Goal: Information Seeking & Learning: Learn about a topic

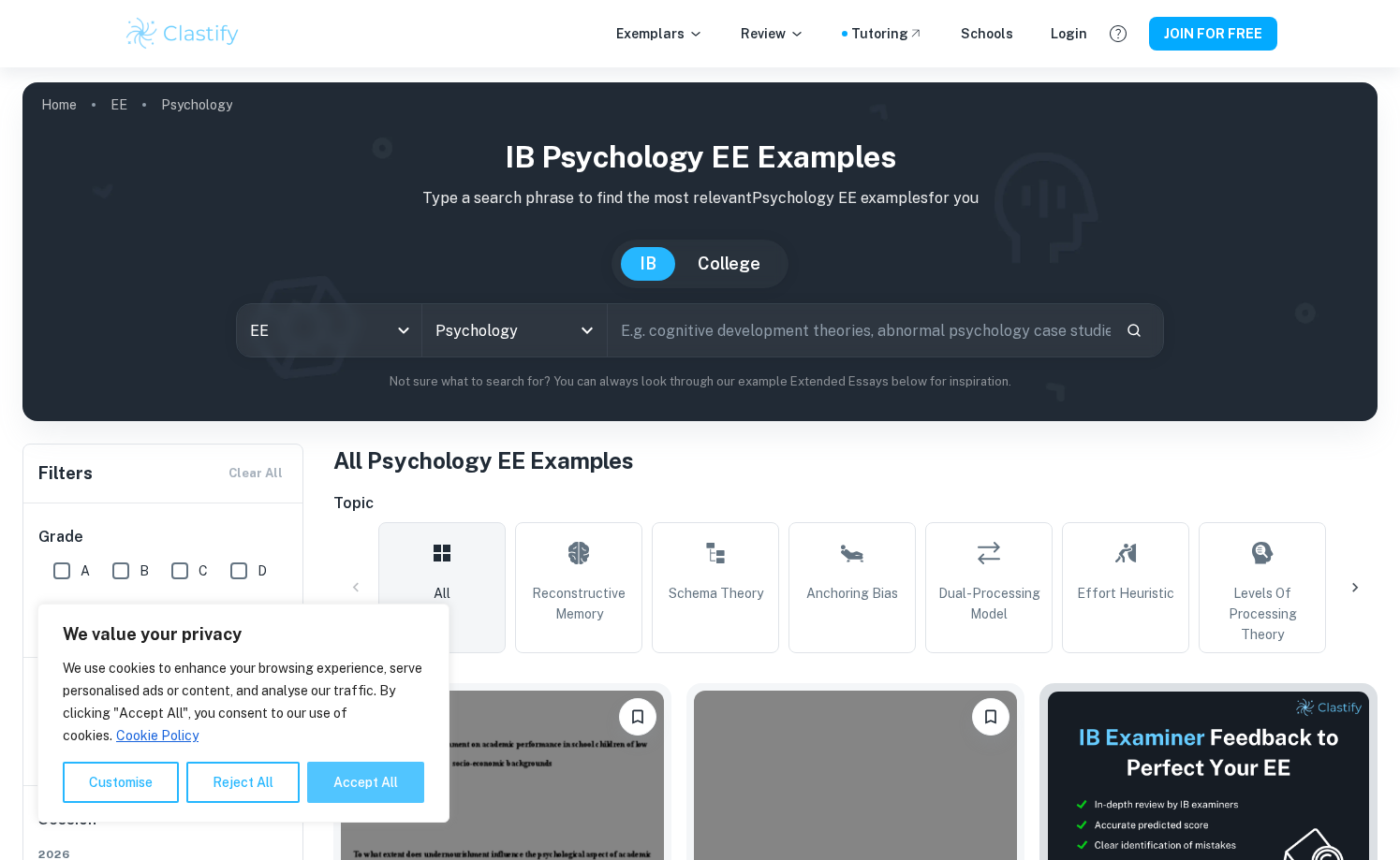
click at [378, 789] on button "Accept All" at bounding box center [365, 782] width 117 height 41
checkbox input "true"
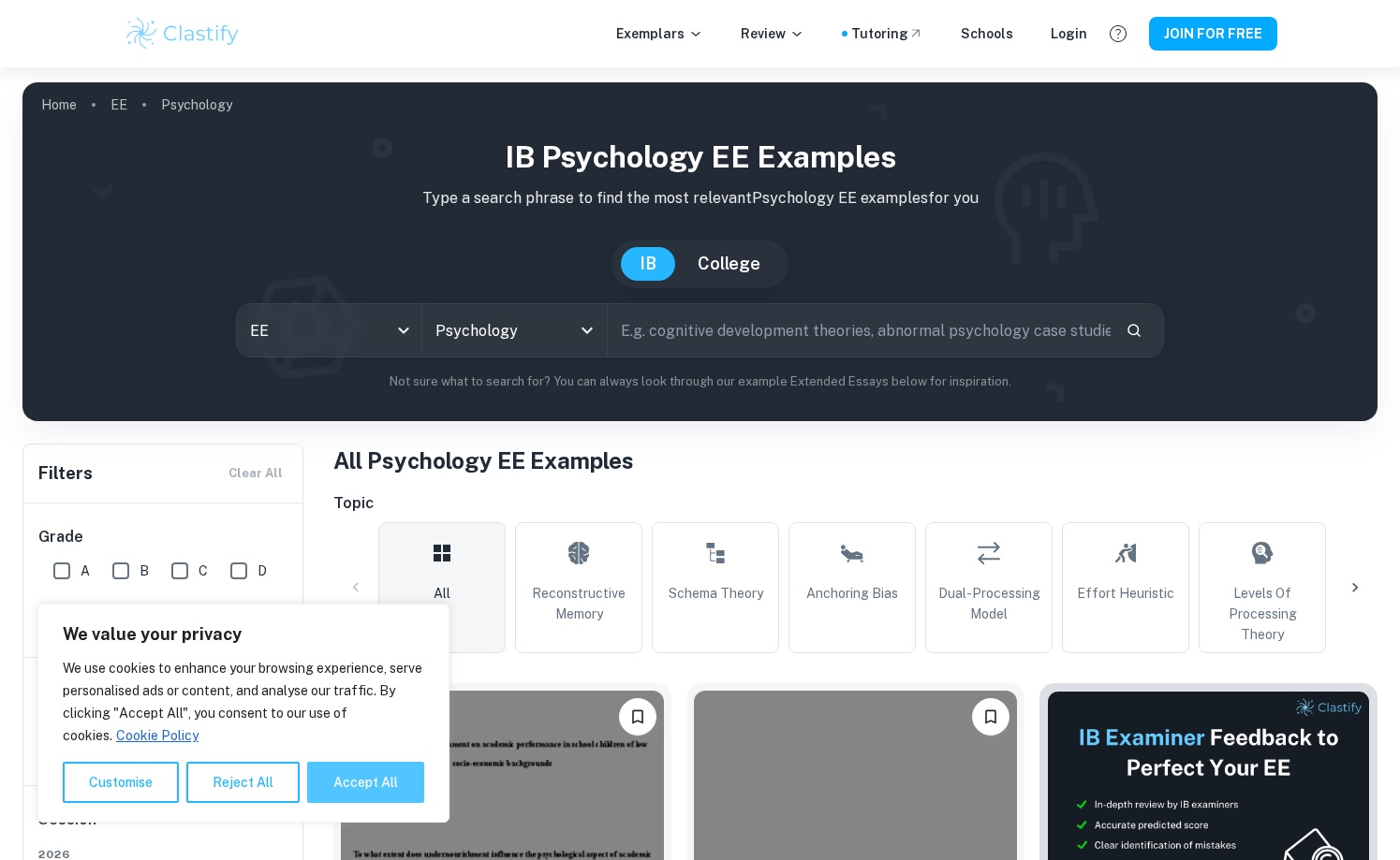
checkbox input "true"
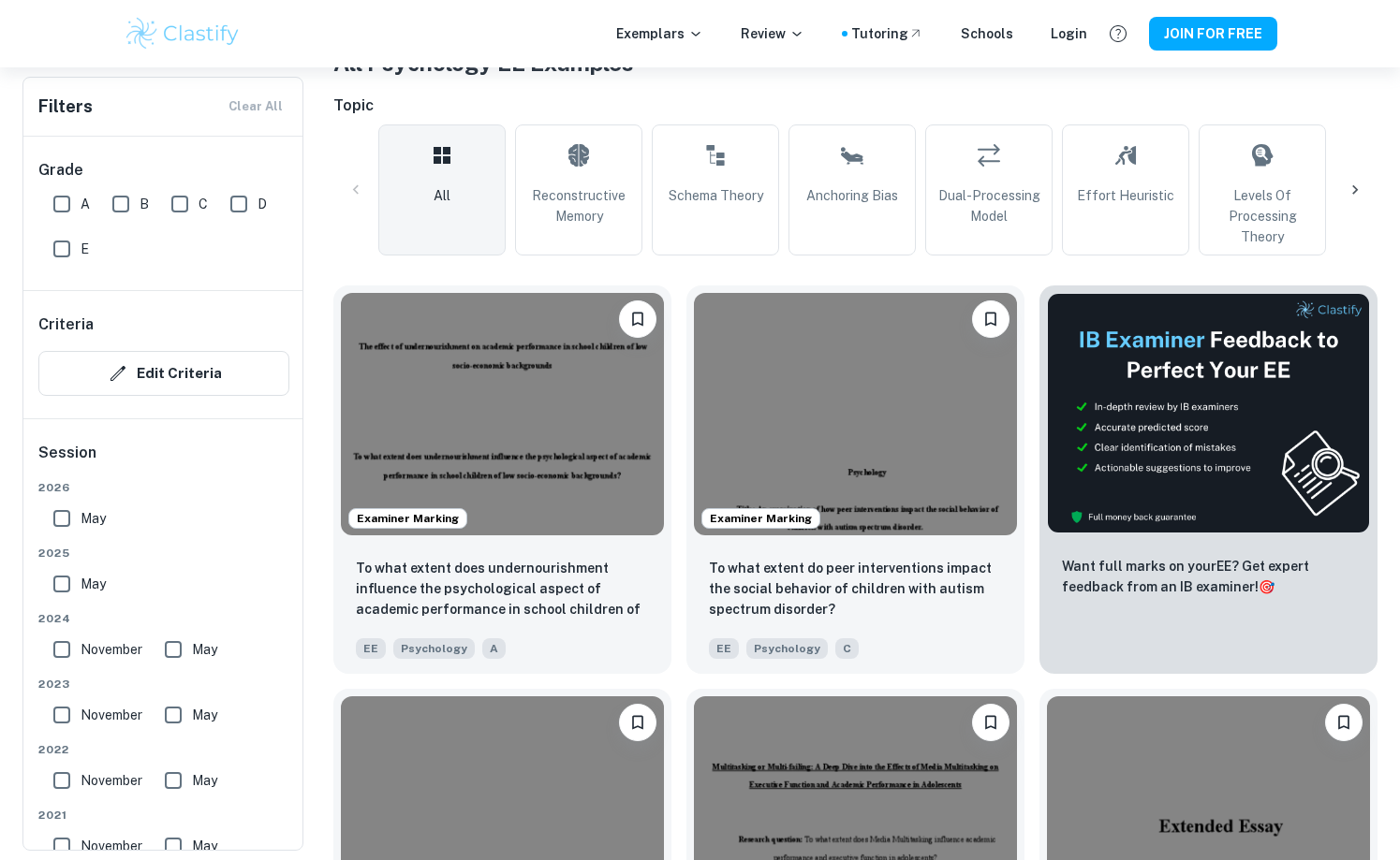
scroll to position [401, 0]
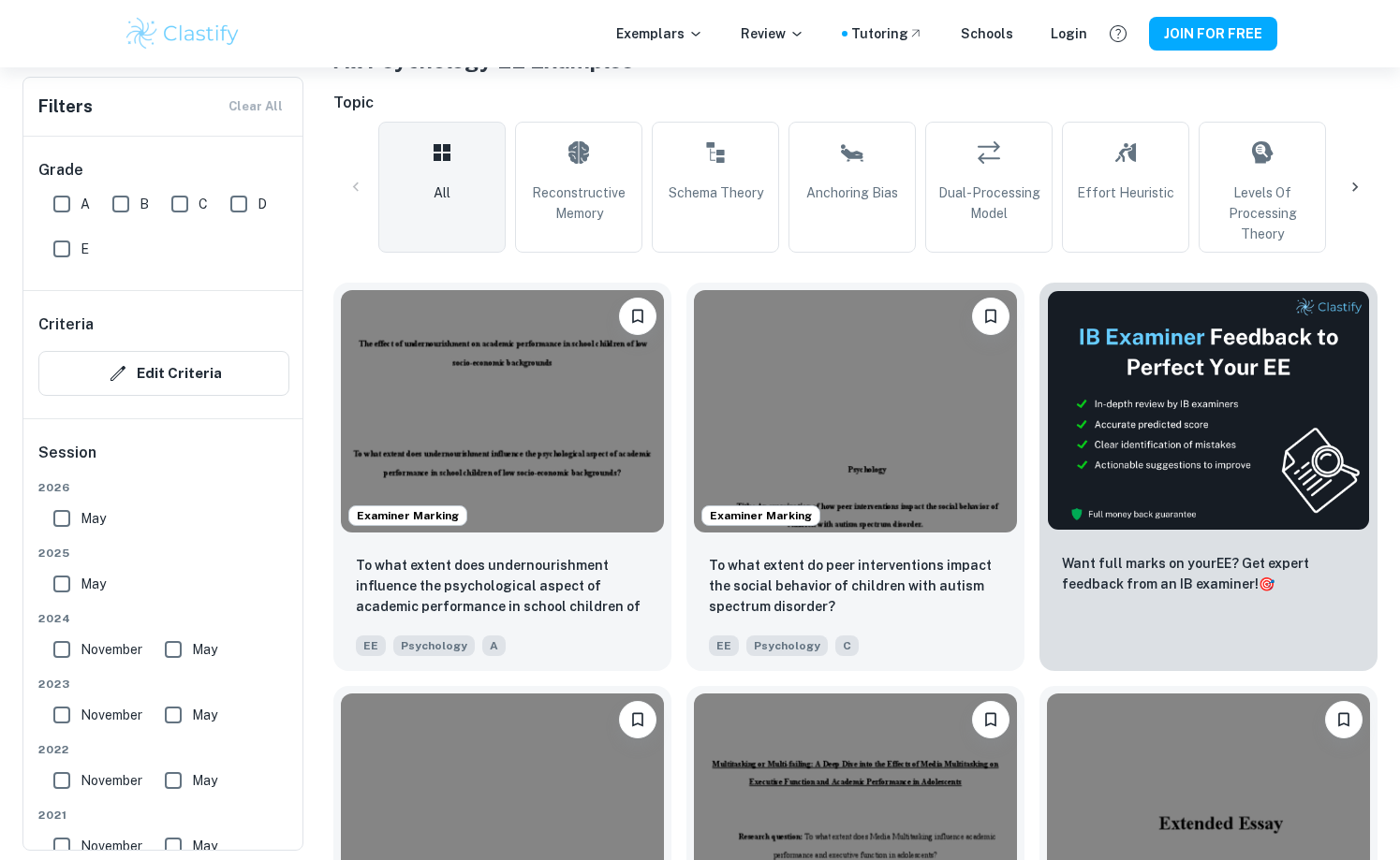
click at [60, 201] on input "A" at bounding box center [61, 204] width 37 height 37
checkbox input "true"
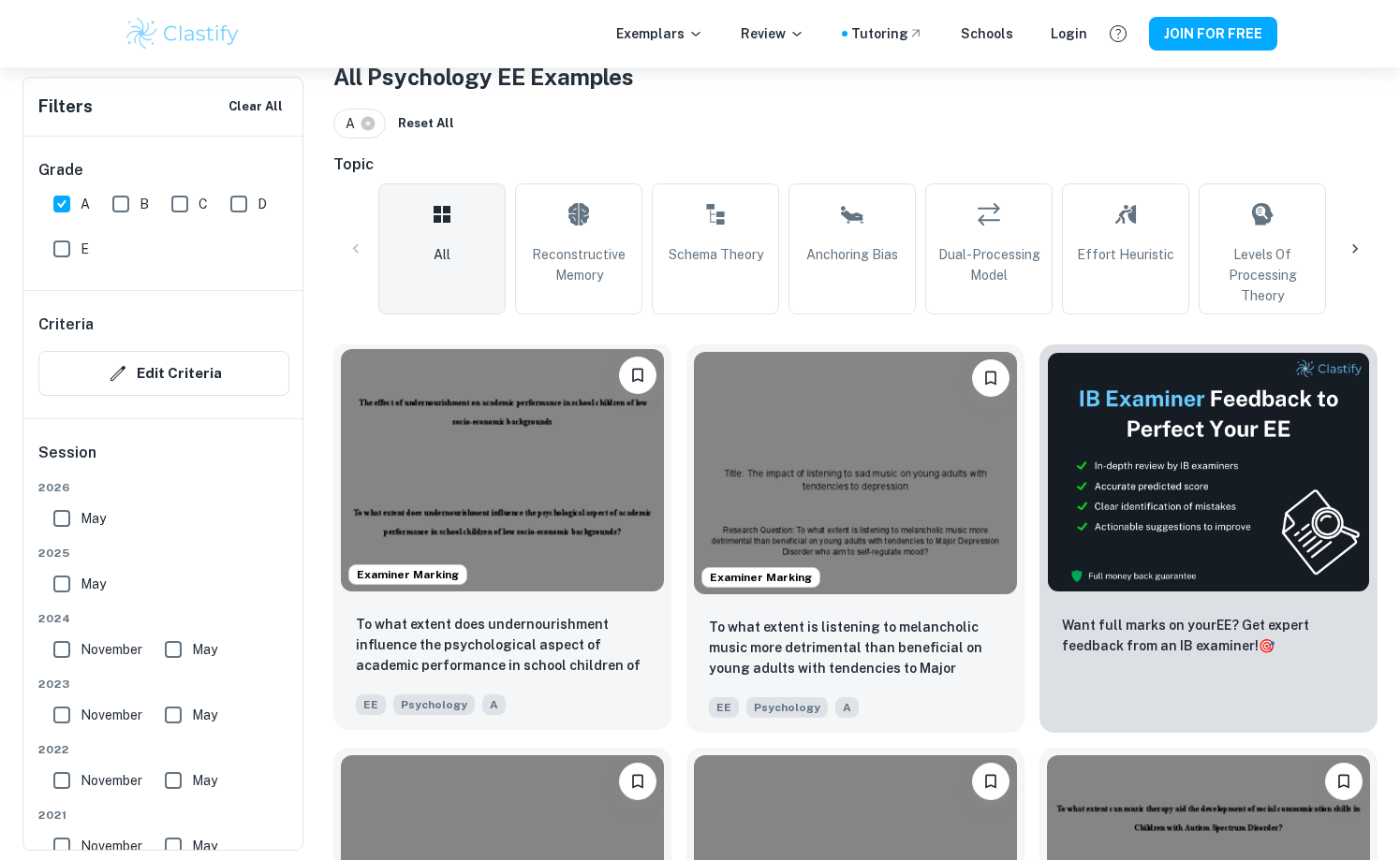
scroll to position [393, 0]
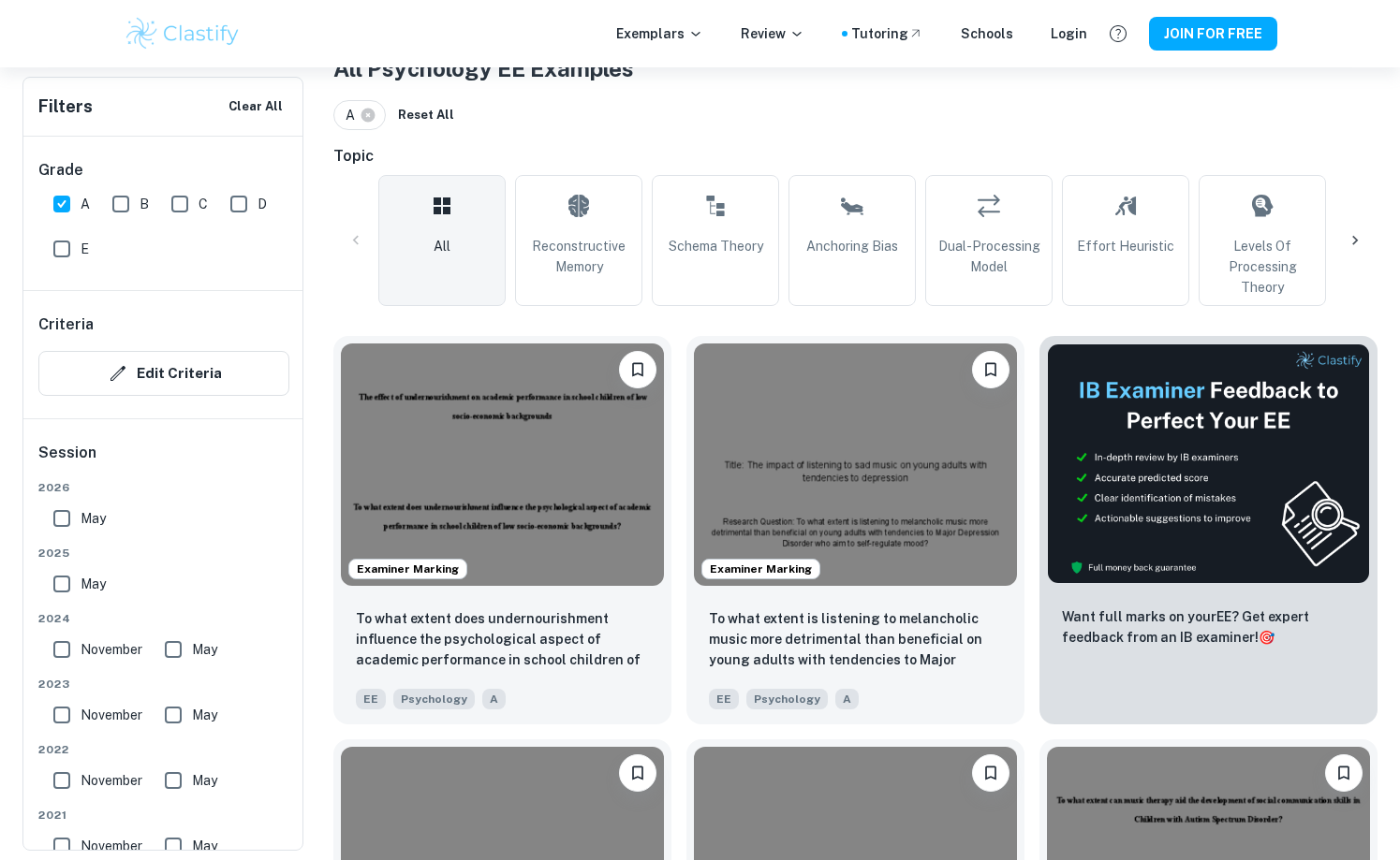
click at [1358, 237] on icon at bounding box center [1355, 240] width 19 height 19
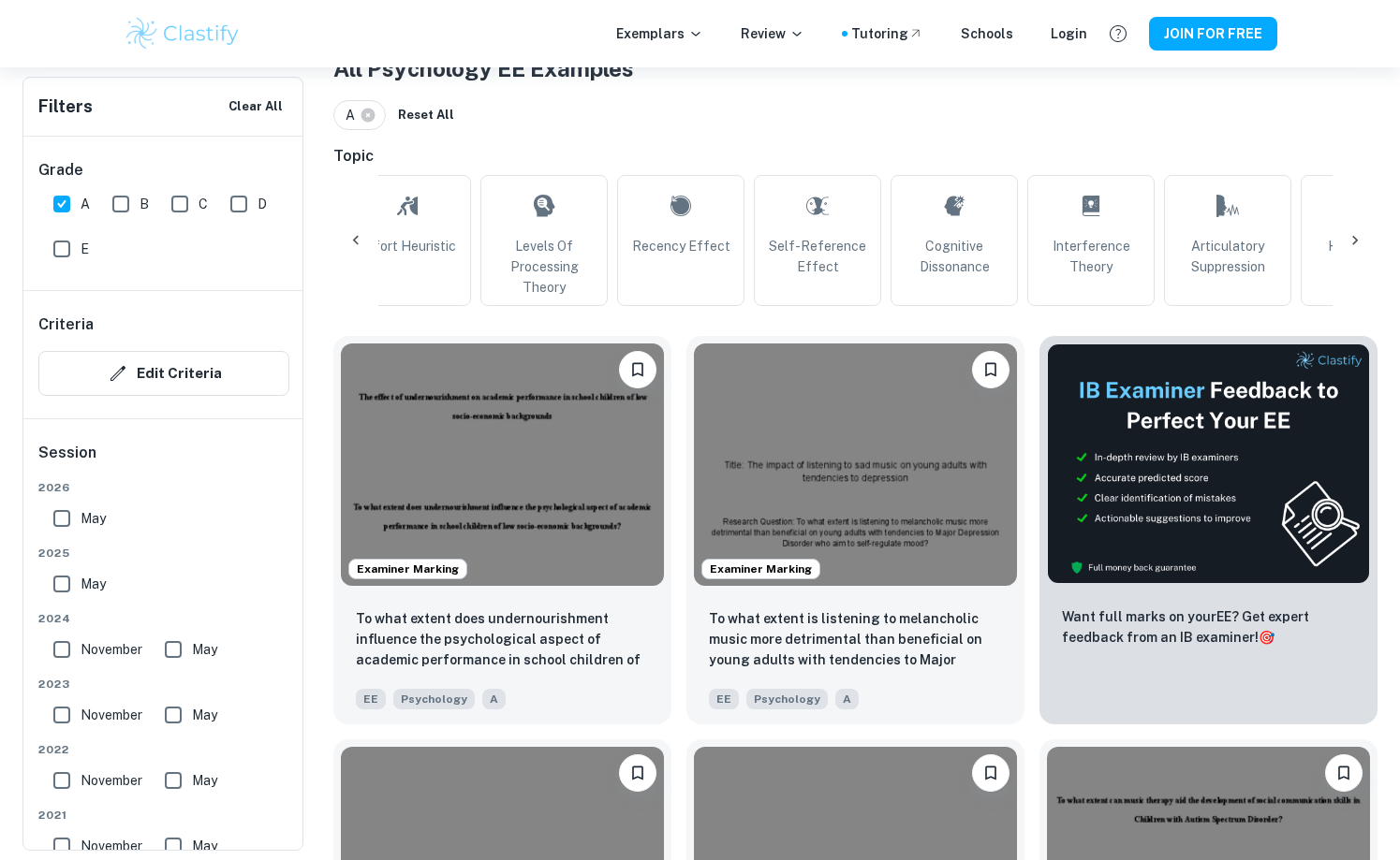
scroll to position [0, 878]
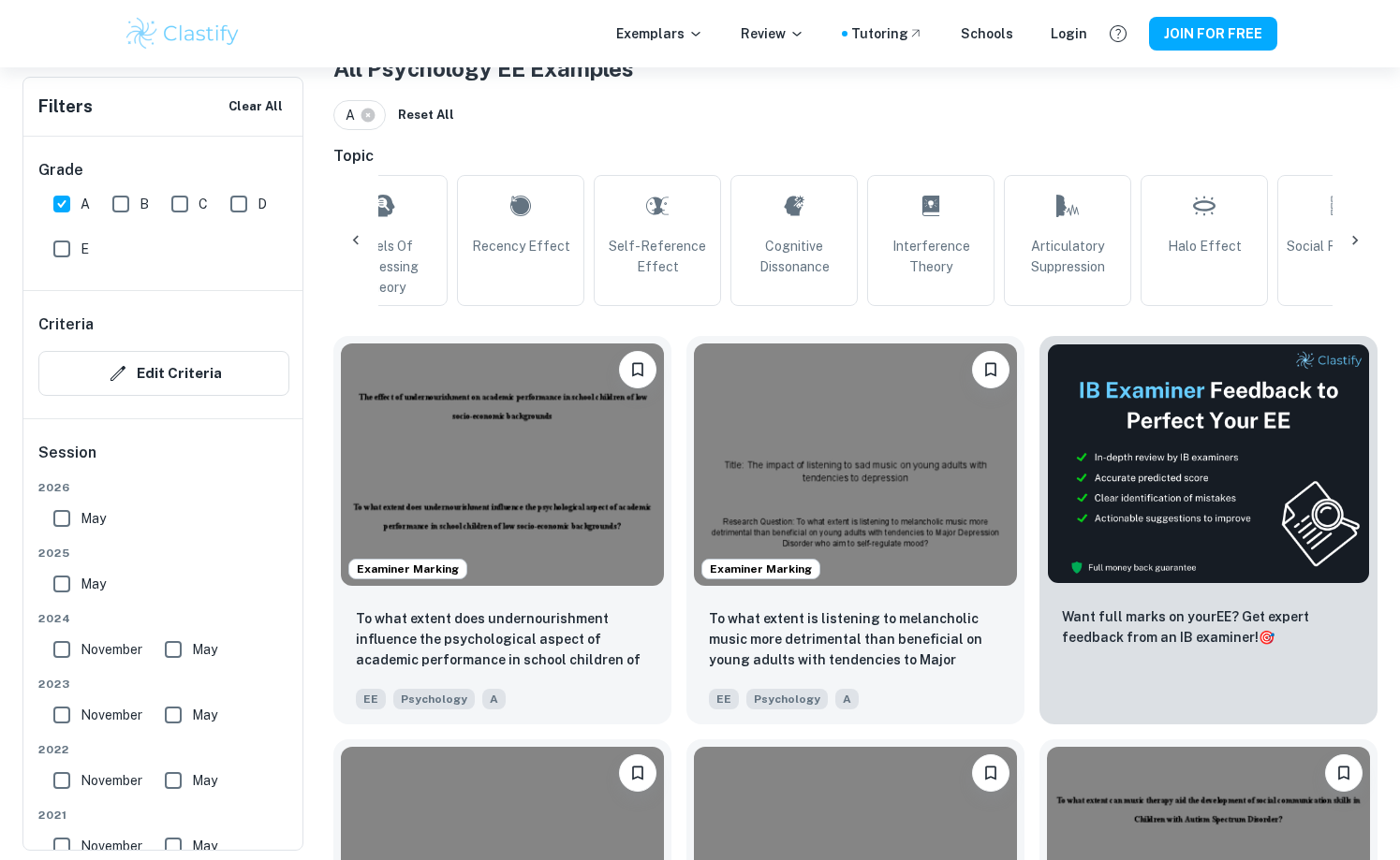
click at [1358, 238] on icon at bounding box center [1355, 240] width 19 height 19
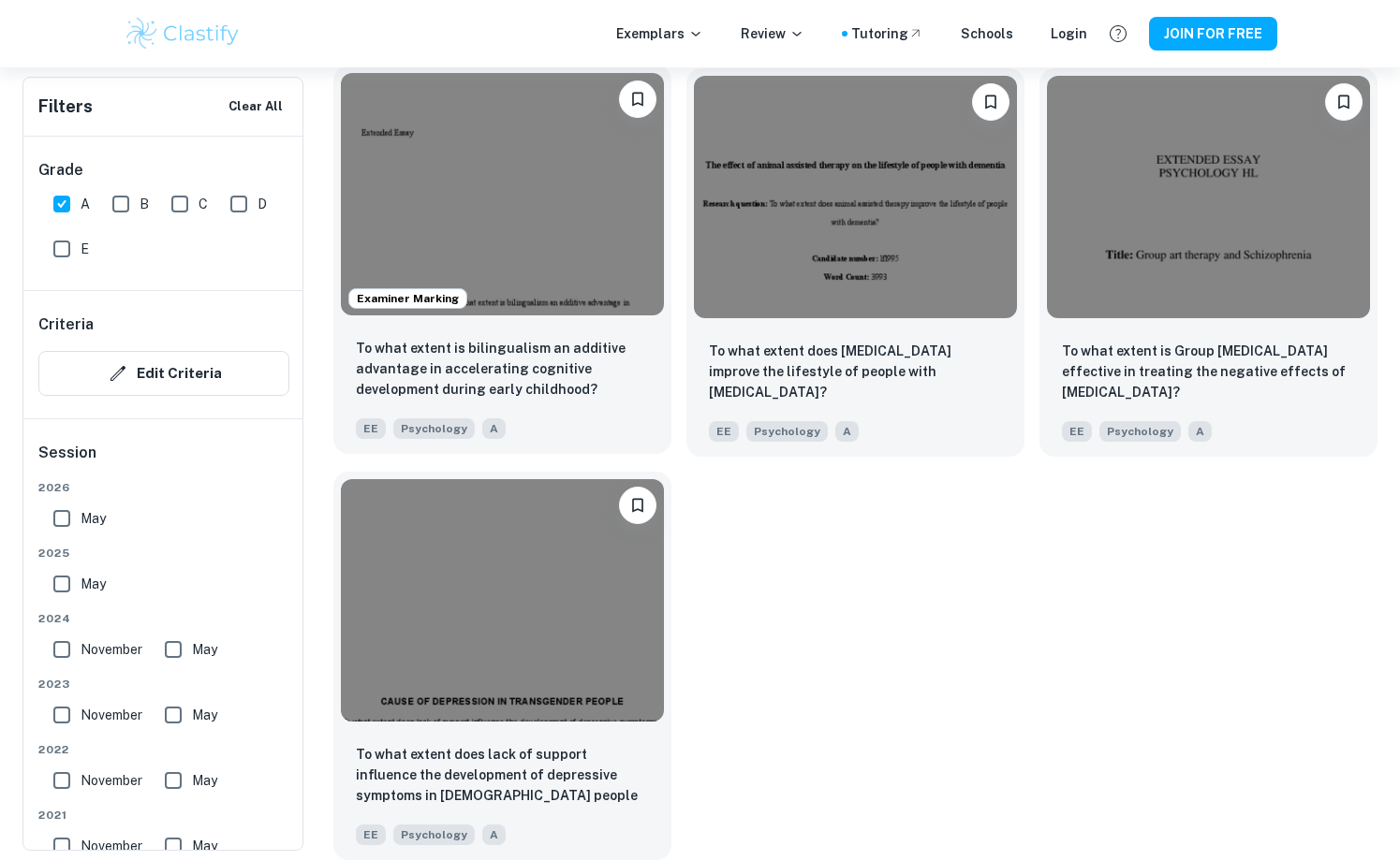
scroll to position [2272, 0]
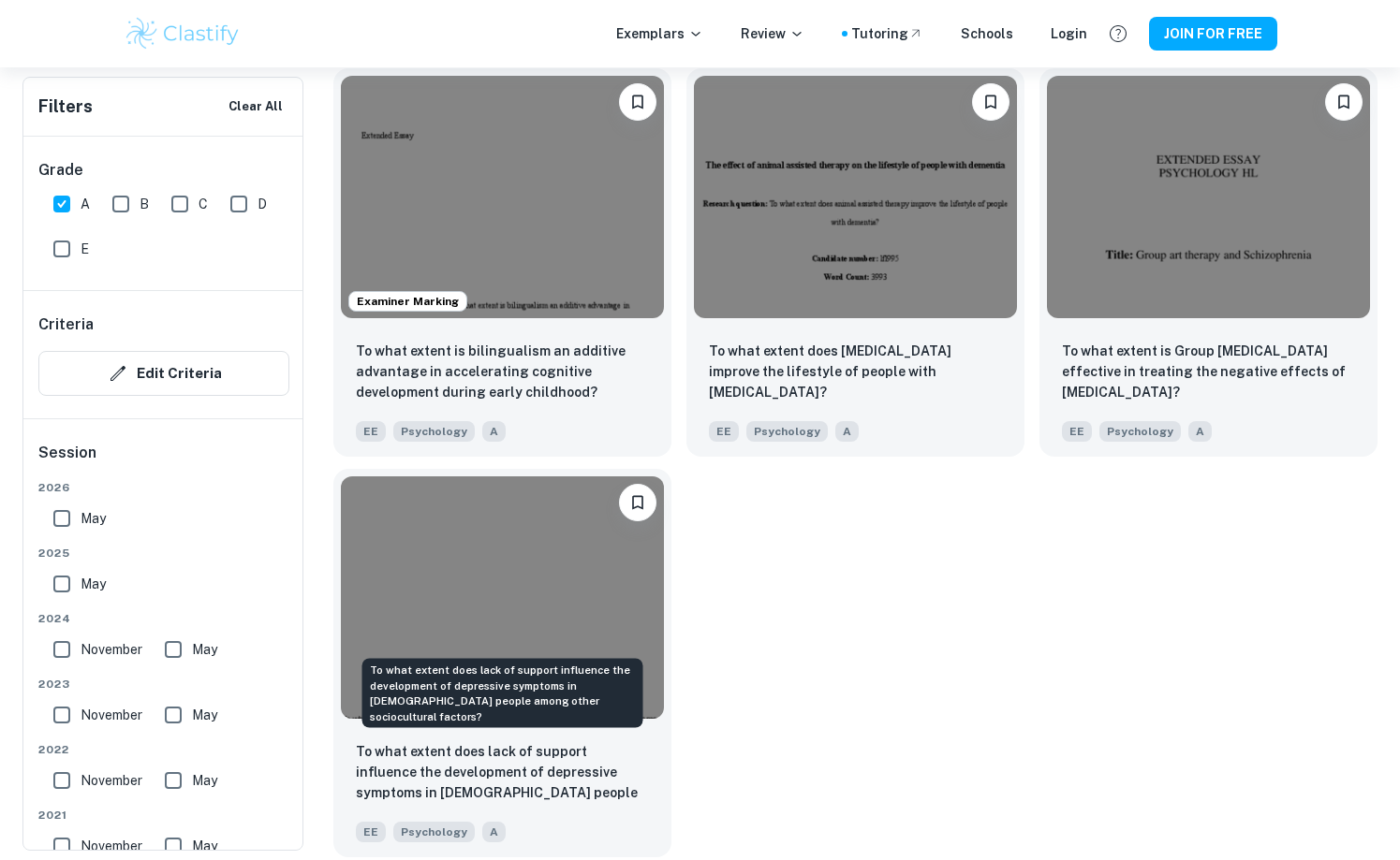
click at [642, 762] on p "To what extent does lack of support influence the development of depressive sym…" at bounding box center [502, 773] width 293 height 64
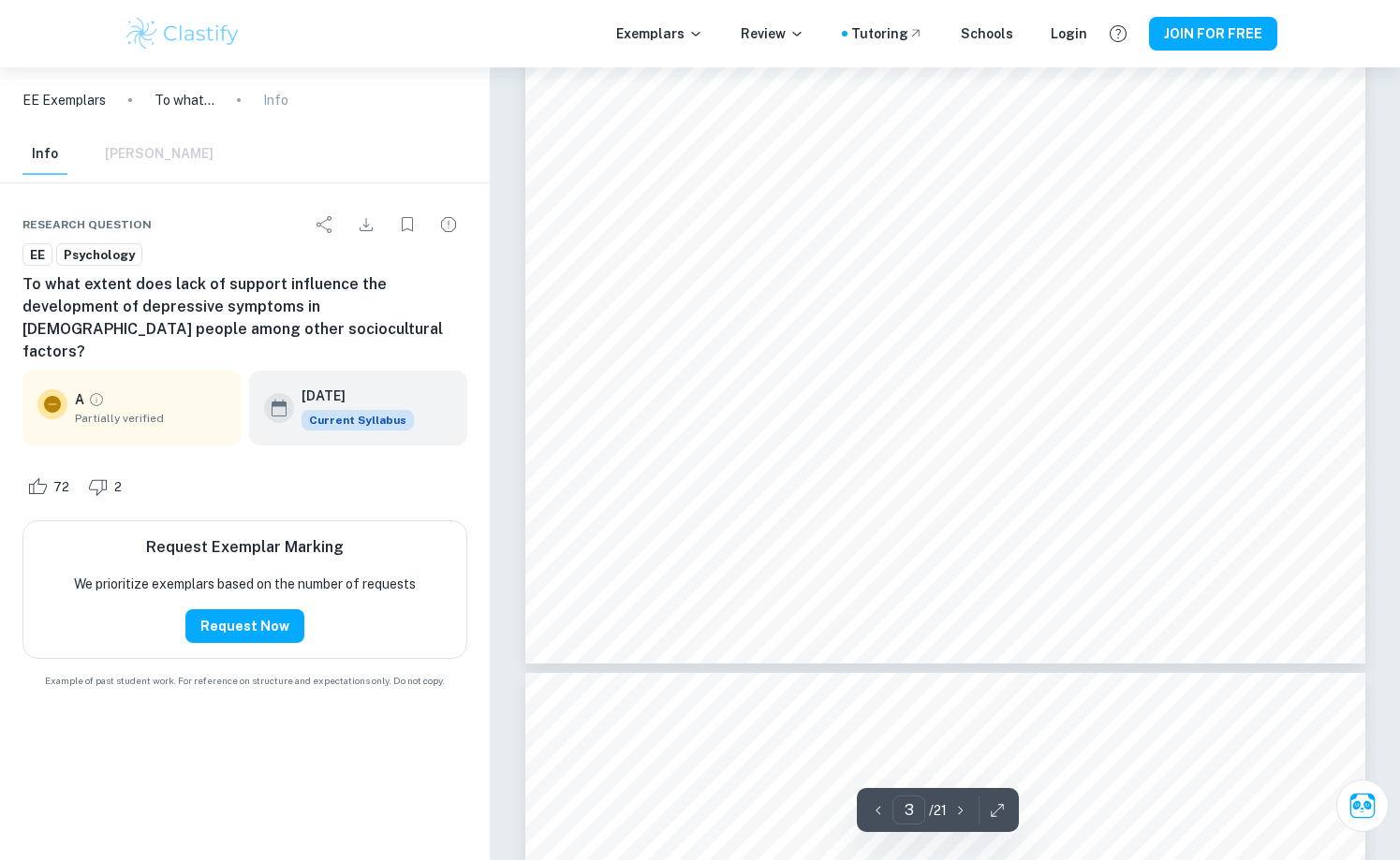
scroll to position [1951, 0]
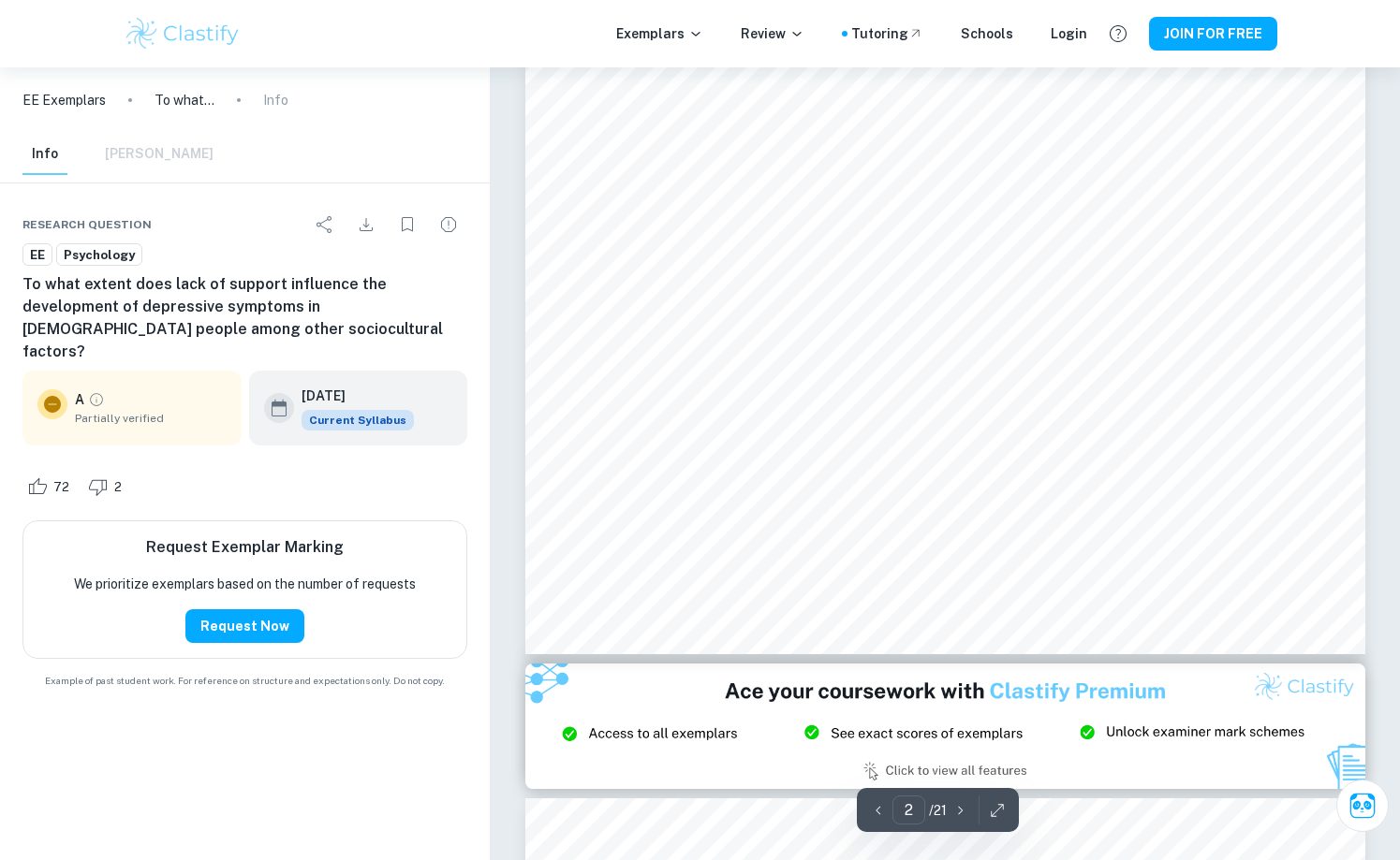
type input "1"
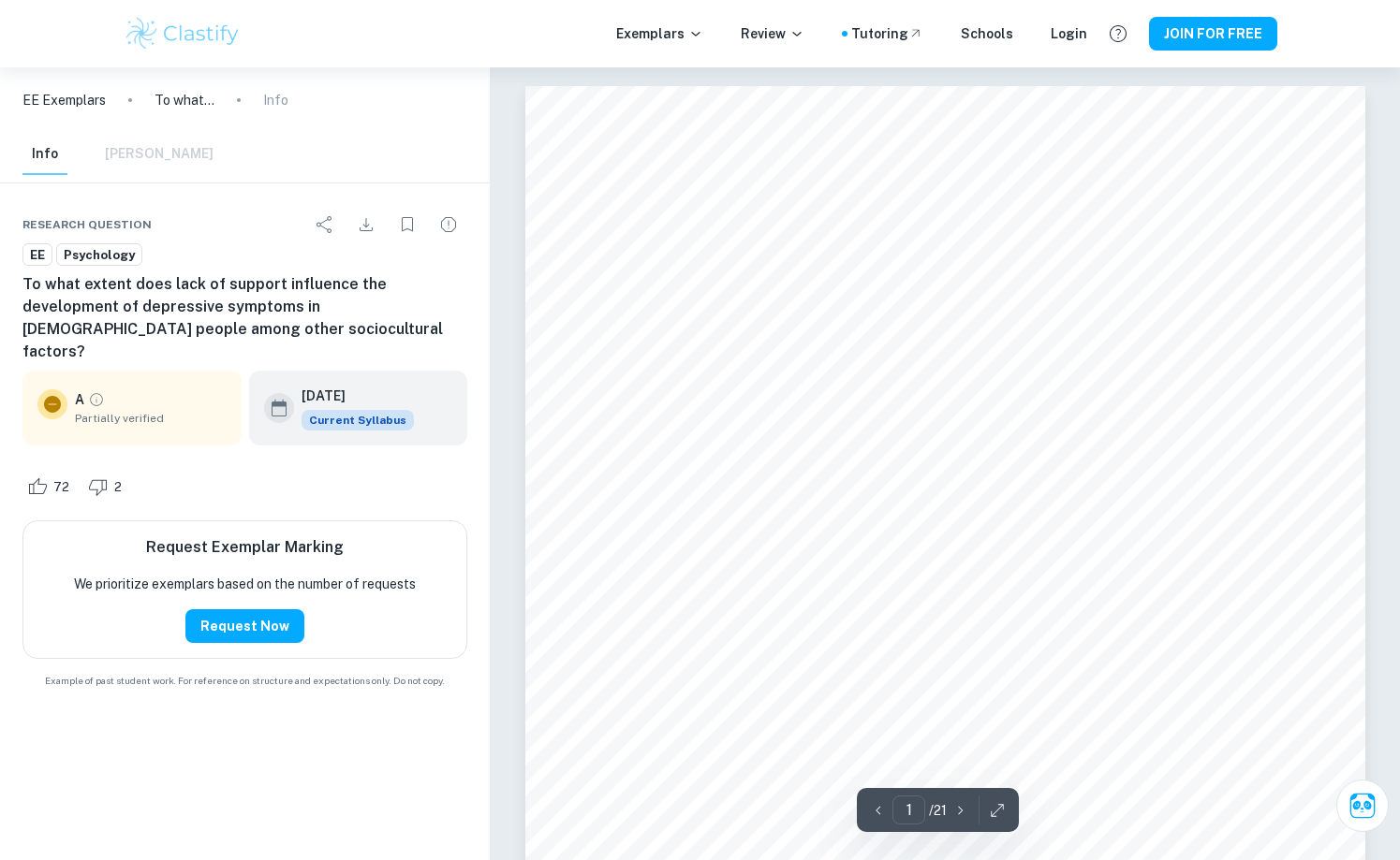
scroll to position [0, 0]
click at [904, 44] on div "Exemplars Review Tutoring Schools Login JOIN FOR FREE" at bounding box center [700, 33] width 1198 height 37
click at [896, 34] on div "Tutoring" at bounding box center [887, 33] width 72 height 21
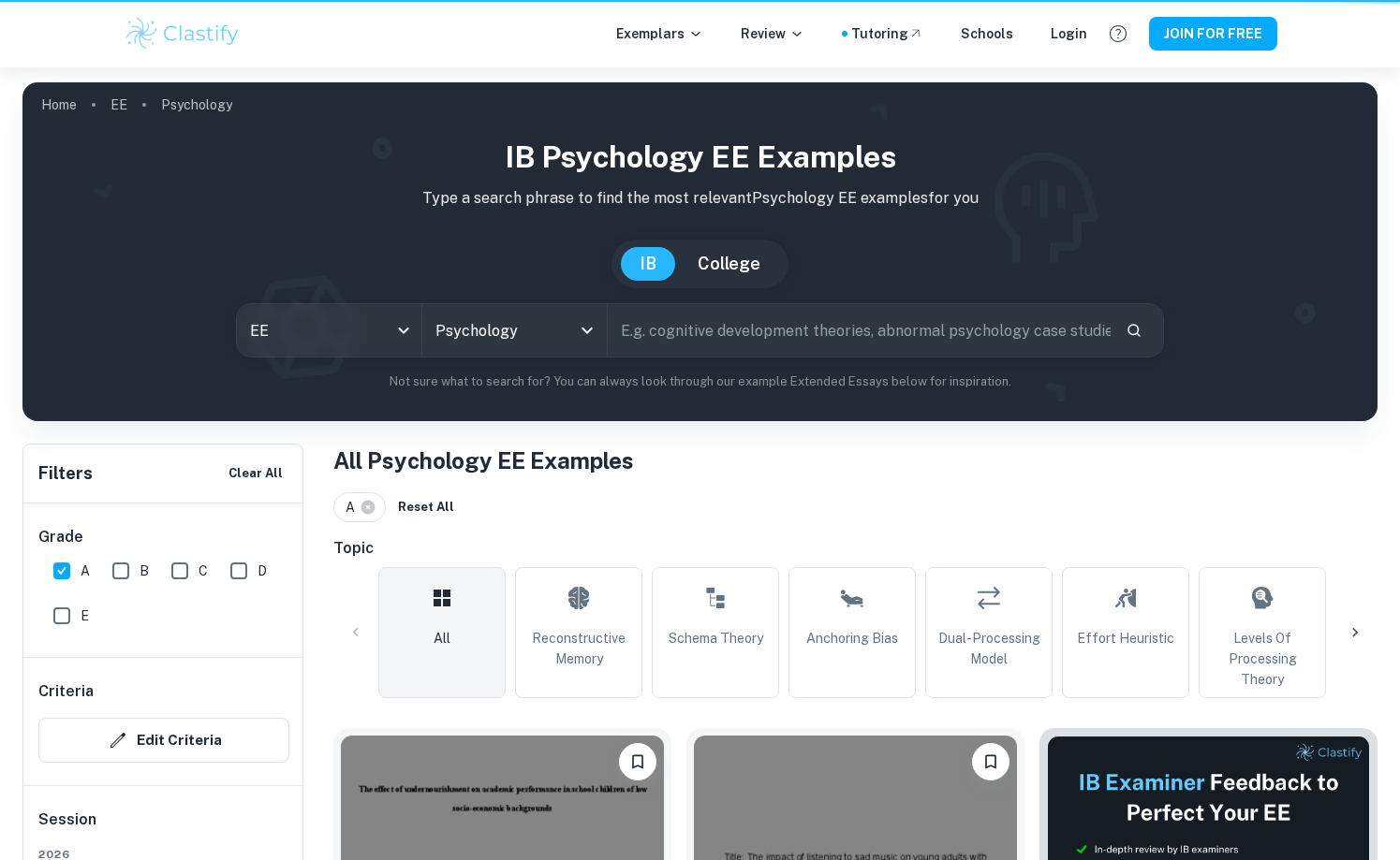
scroll to position [2272, 0]
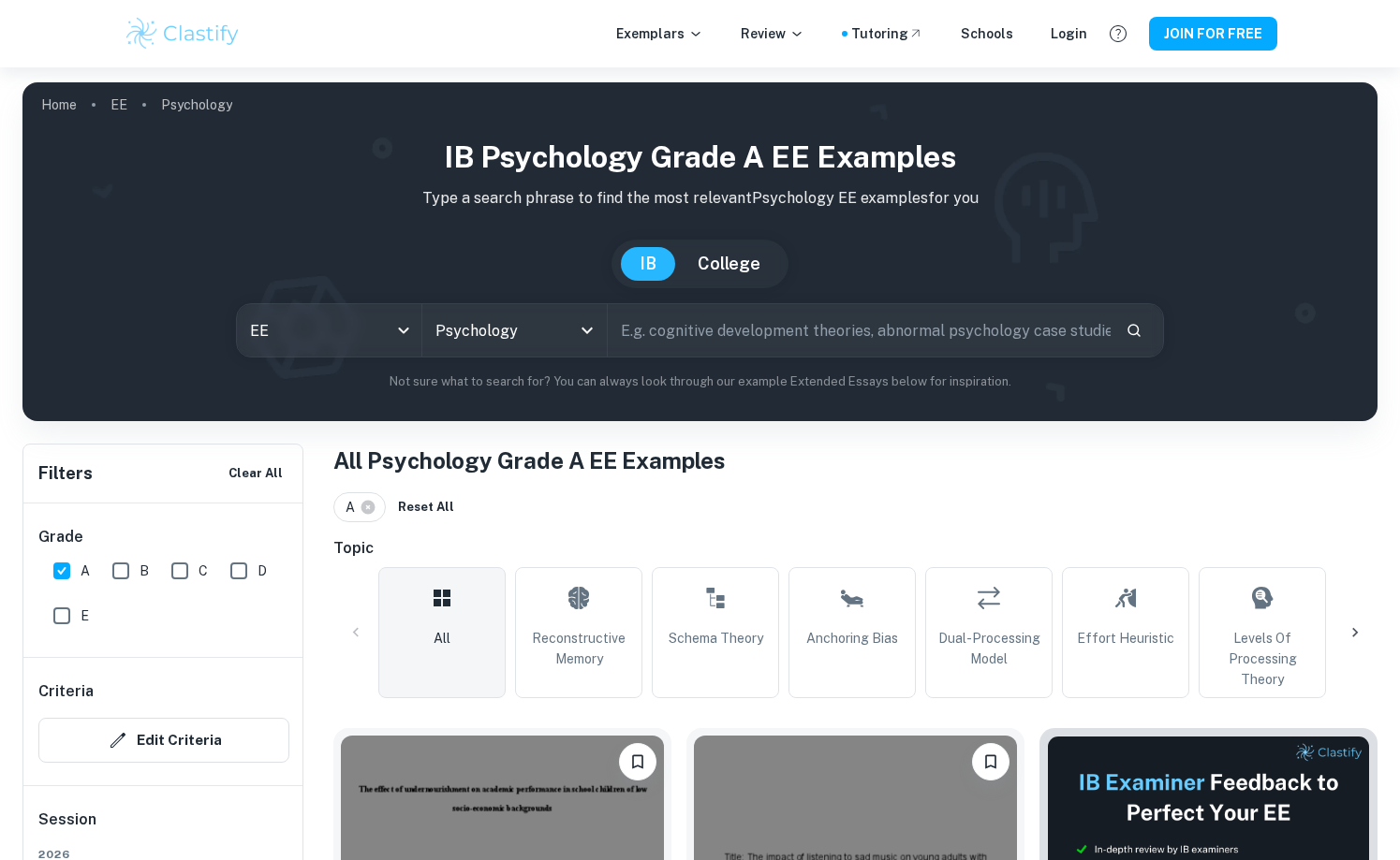
checkbox input "true"
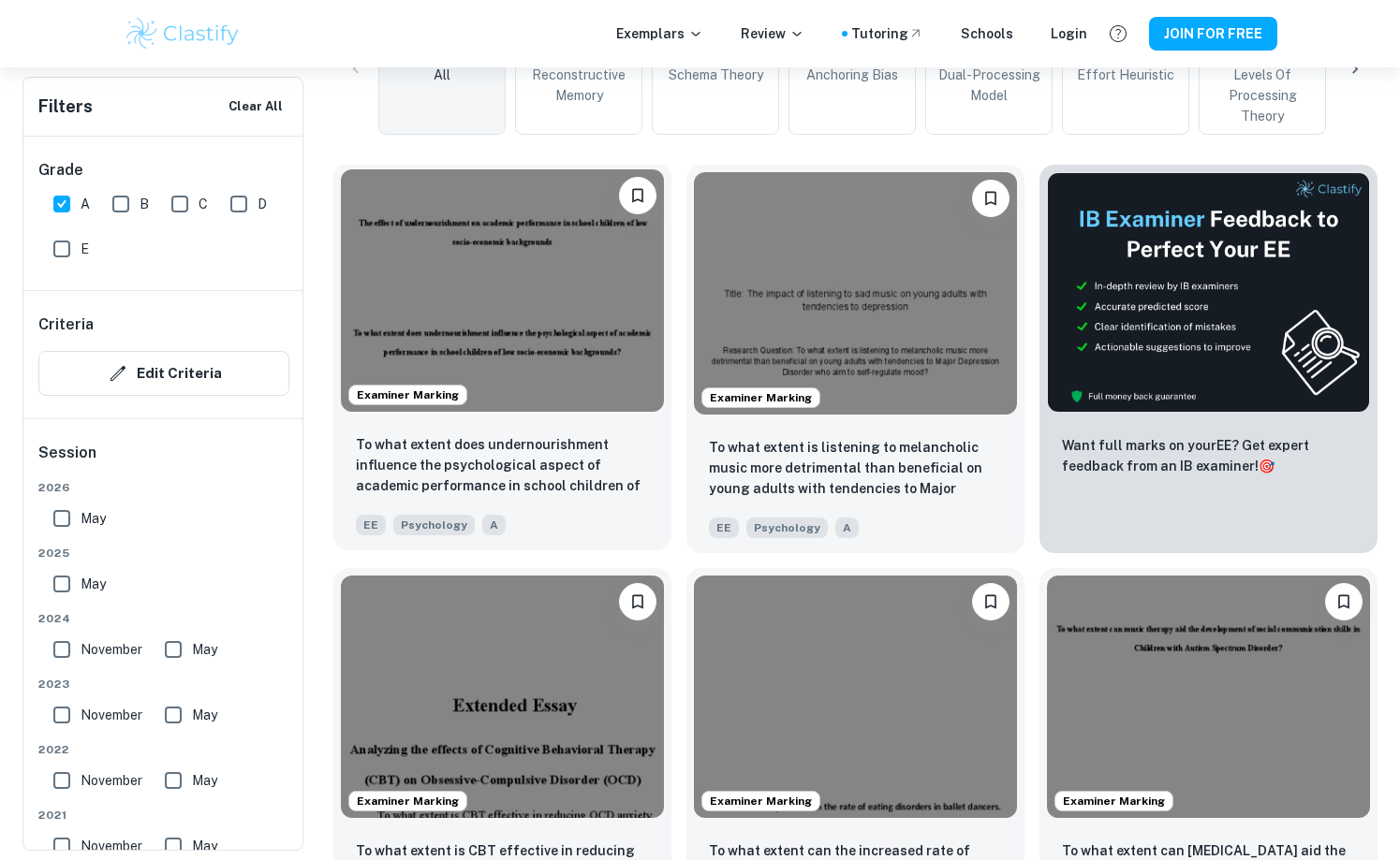
scroll to position [563, 0]
click at [75, 212] on input "A" at bounding box center [61, 204] width 37 height 37
checkbox input "false"
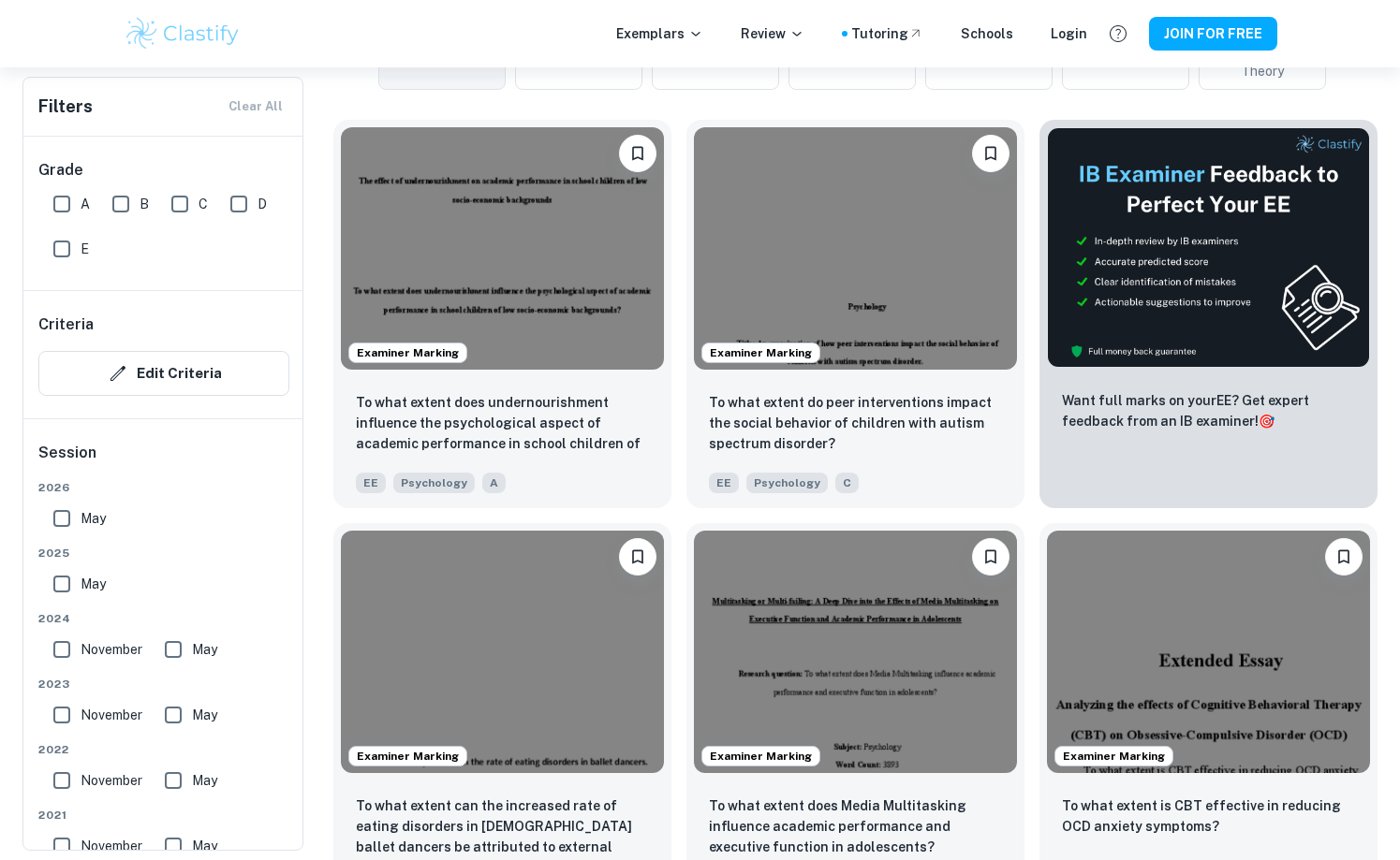
click at [118, 201] on input "B" at bounding box center [120, 204] width 37 height 37
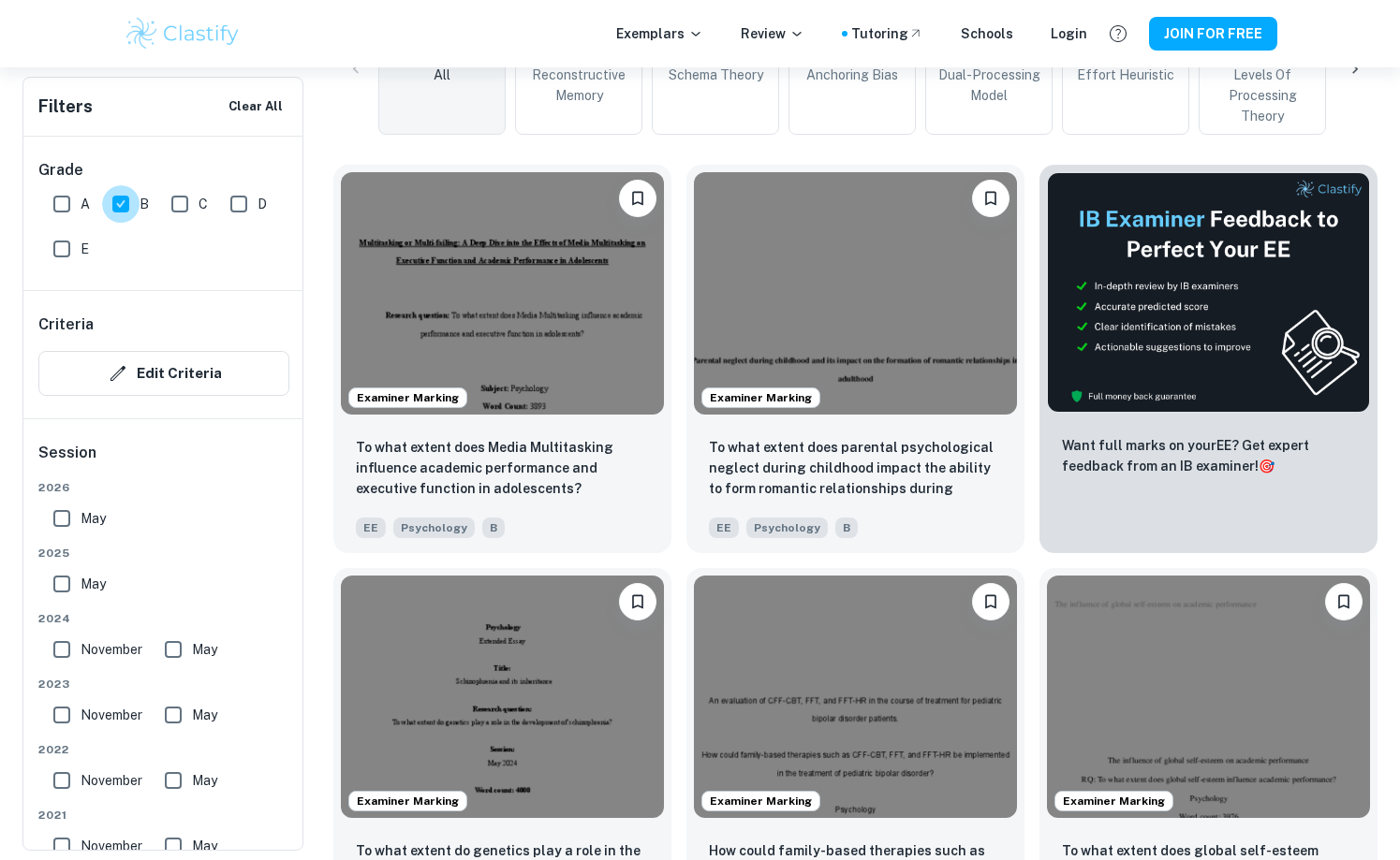
click at [118, 201] on input "B" at bounding box center [120, 204] width 37 height 37
checkbox input "false"
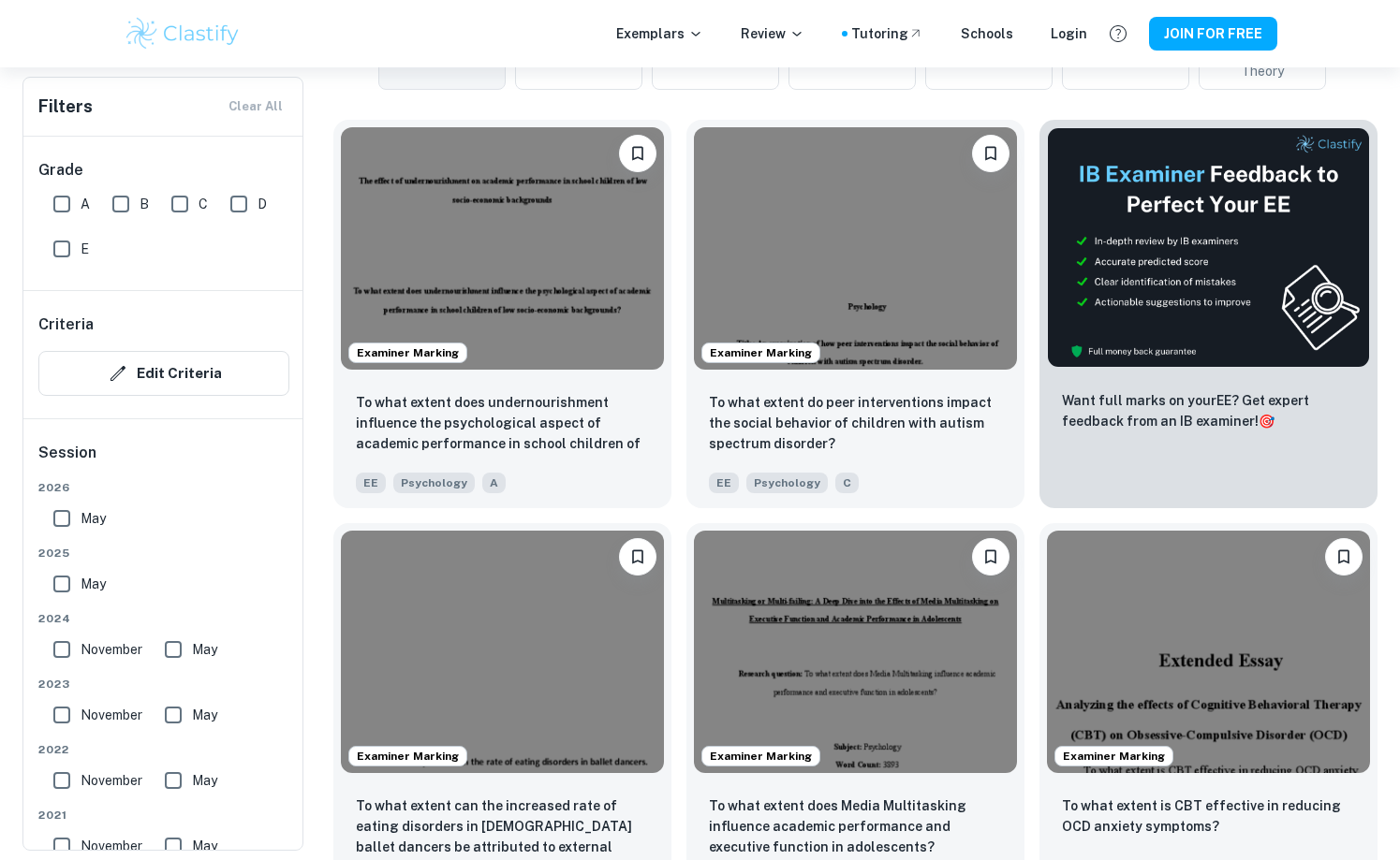
click at [63, 209] on input "A" at bounding box center [61, 204] width 37 height 37
checkbox input "true"
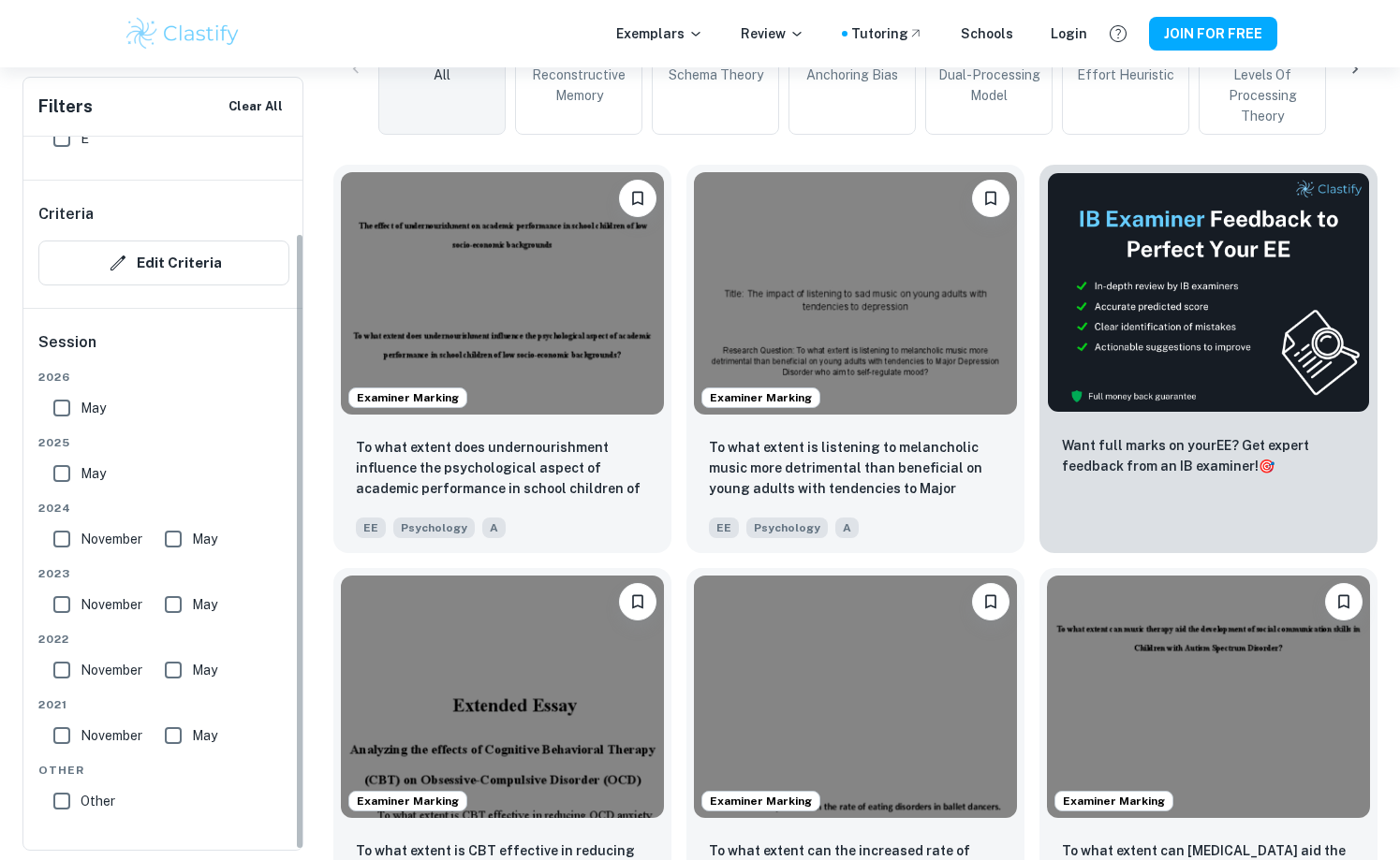
scroll to position [111, 0]
click at [56, 726] on input "November" at bounding box center [61, 735] width 37 height 37
checkbox input "true"
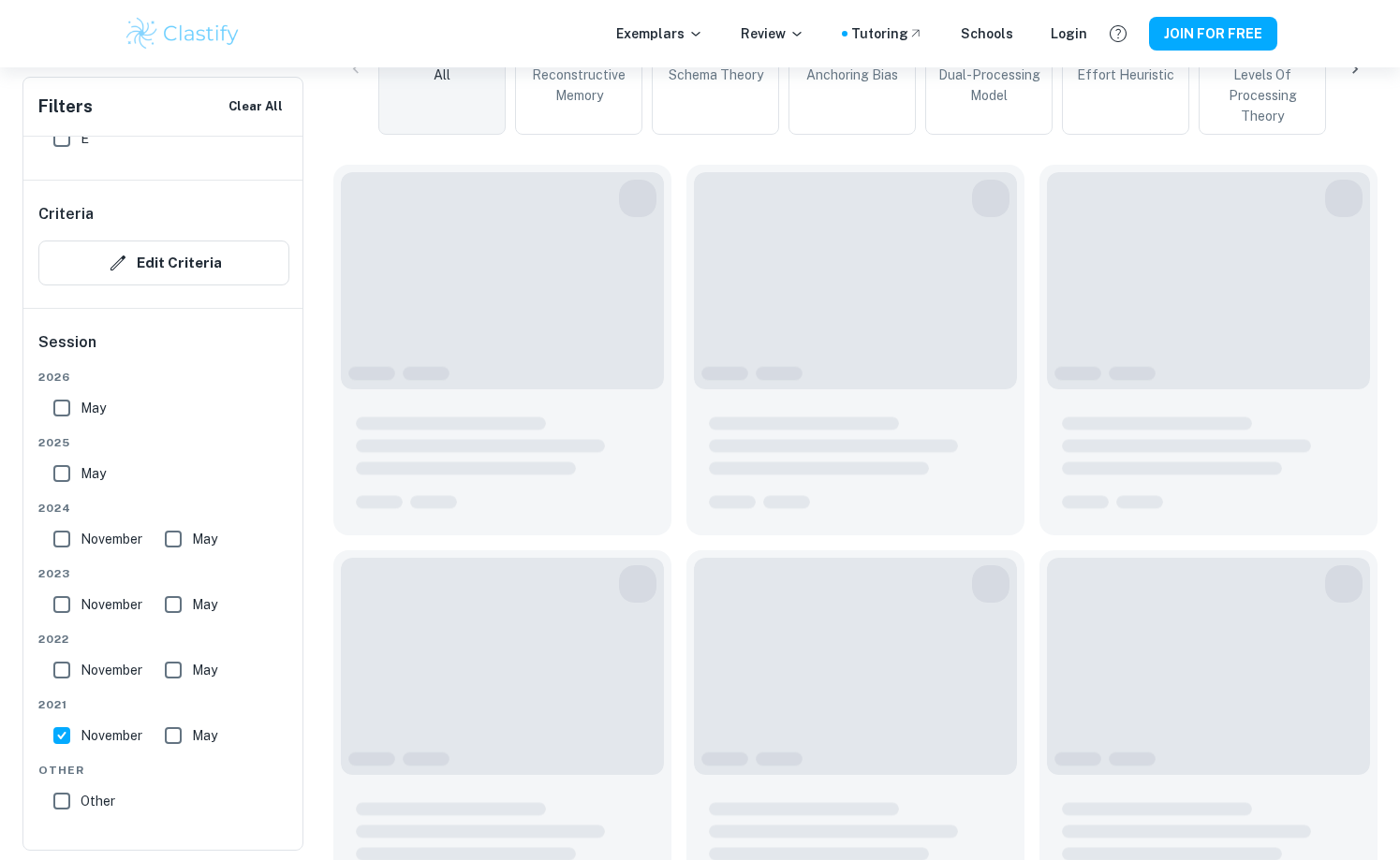
scroll to position [358, 0]
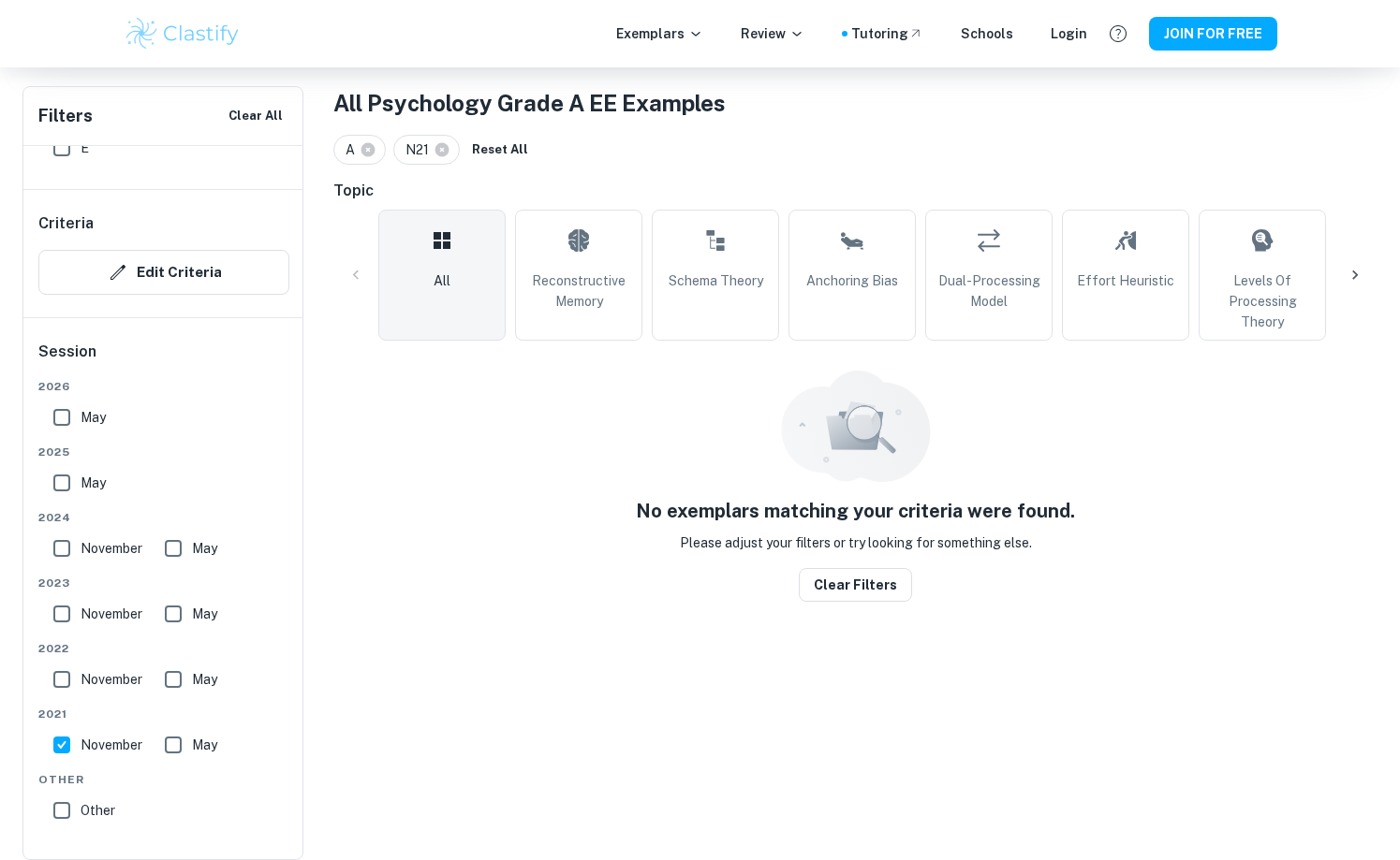
click at [57, 680] on input "November" at bounding box center [61, 679] width 37 height 37
checkbox input "true"
click at [64, 610] on input "November" at bounding box center [61, 613] width 37 height 37
checkbox input "true"
click at [66, 542] on input "November" at bounding box center [61, 547] width 37 height 37
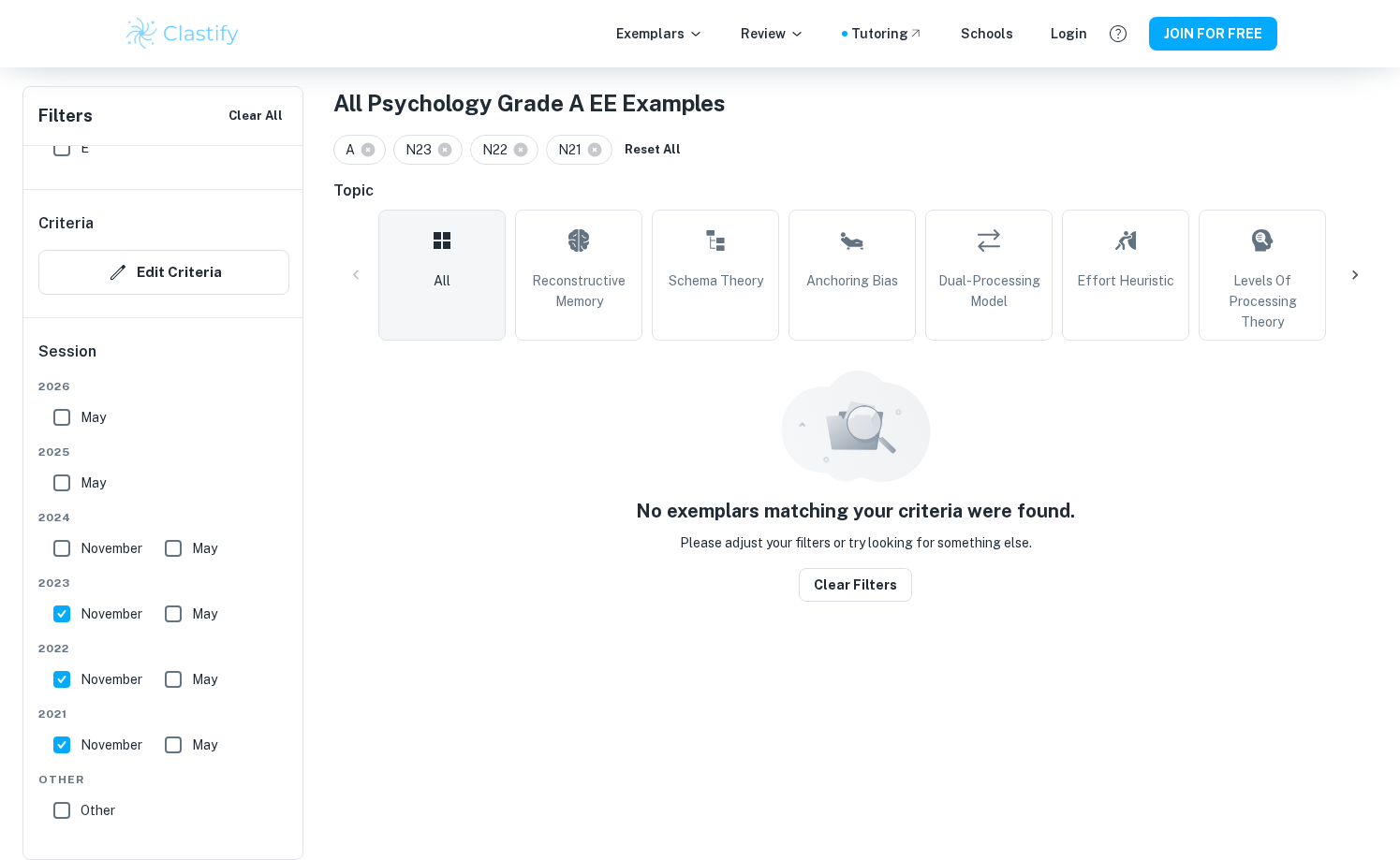
checkbox input "true"
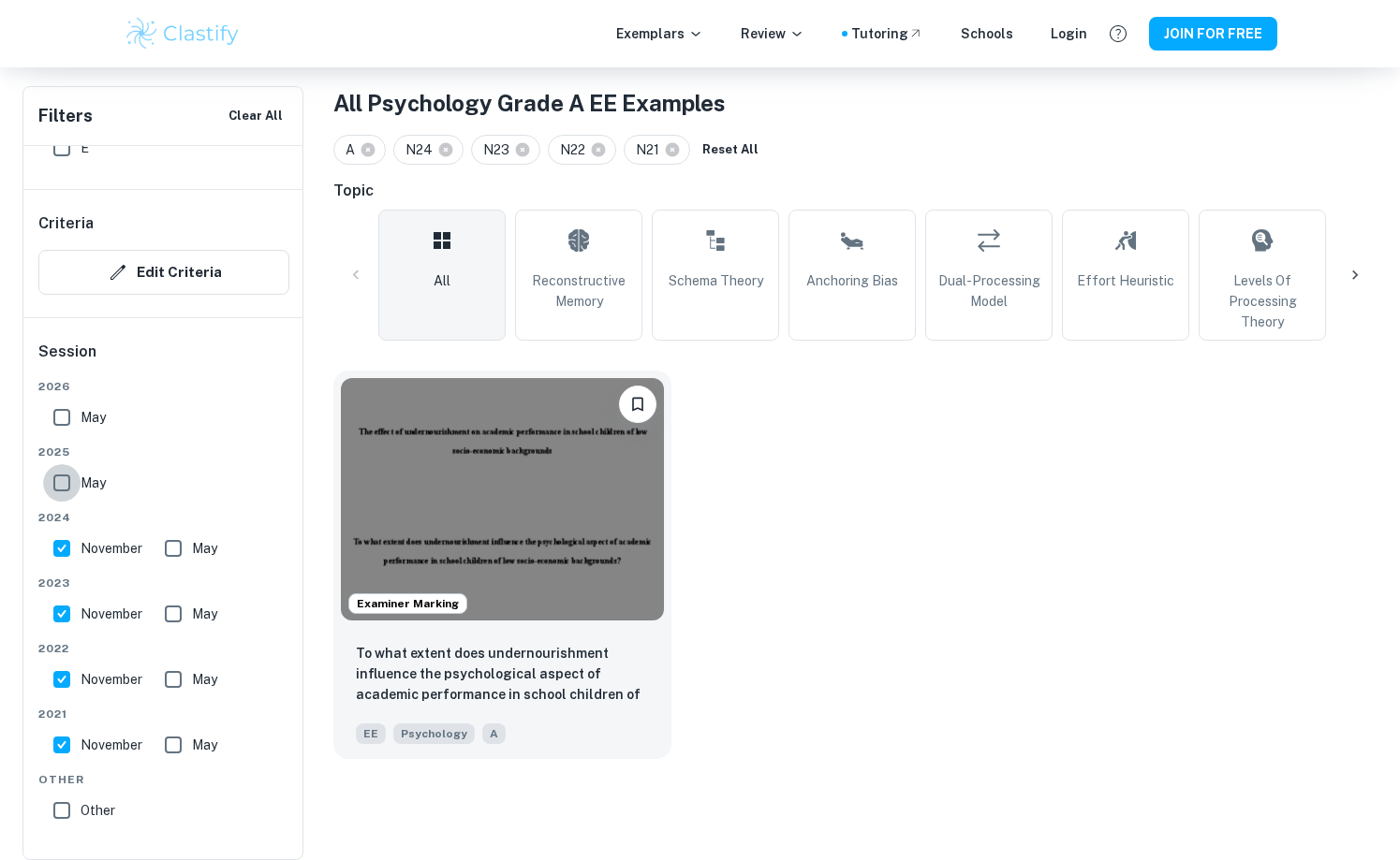
click at [59, 470] on input "May" at bounding box center [61, 482] width 37 height 37
click at [61, 482] on input "May" at bounding box center [61, 482] width 37 height 37
checkbox input "false"
click at [57, 420] on input "May" at bounding box center [61, 417] width 37 height 37
checkbox input "true"
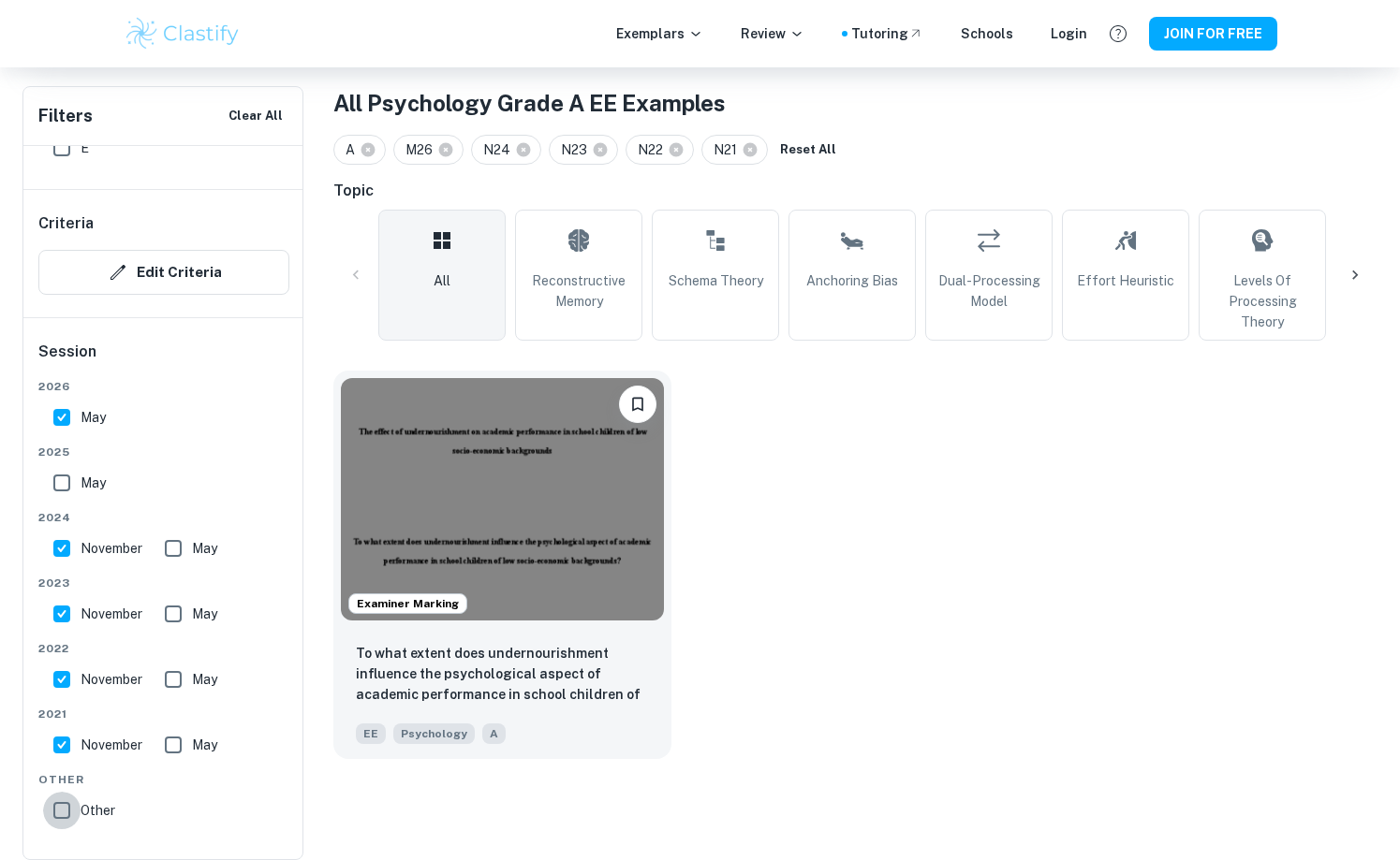
click at [57, 814] on input "Other" at bounding box center [61, 810] width 37 height 37
checkbox input "true"
click at [61, 548] on input "November" at bounding box center [61, 547] width 37 height 37
checkbox input "false"
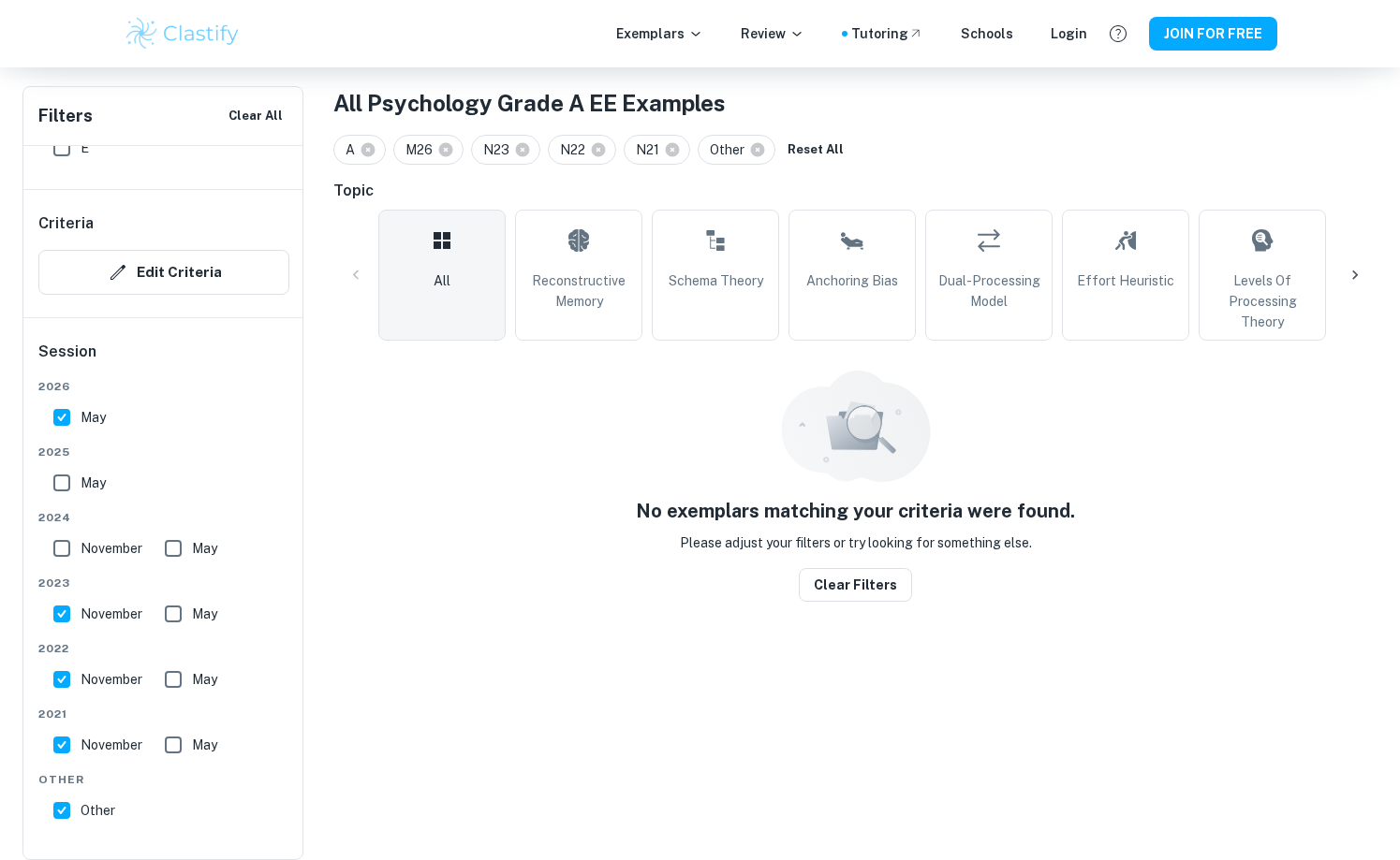
click at [65, 423] on input "May" at bounding box center [61, 417] width 37 height 37
checkbox input "false"
click at [67, 612] on input "November" at bounding box center [61, 613] width 37 height 37
checkbox input "false"
click at [64, 682] on input "November" at bounding box center [61, 679] width 37 height 37
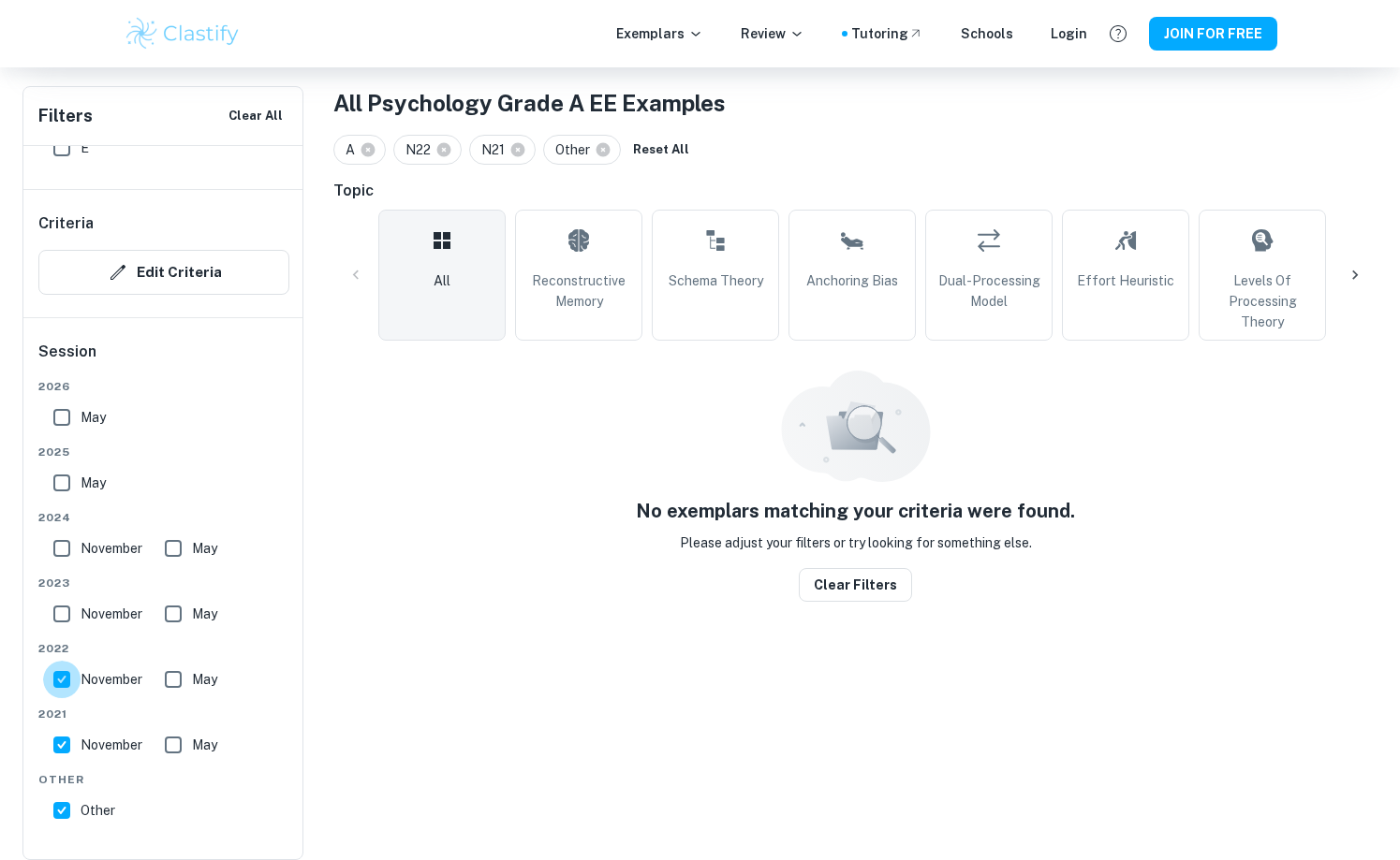
checkbox input "false"
click at [60, 742] on input "November" at bounding box center [61, 744] width 37 height 37
checkbox input "false"
click at [61, 807] on input "Other" at bounding box center [61, 810] width 37 height 37
checkbox input "false"
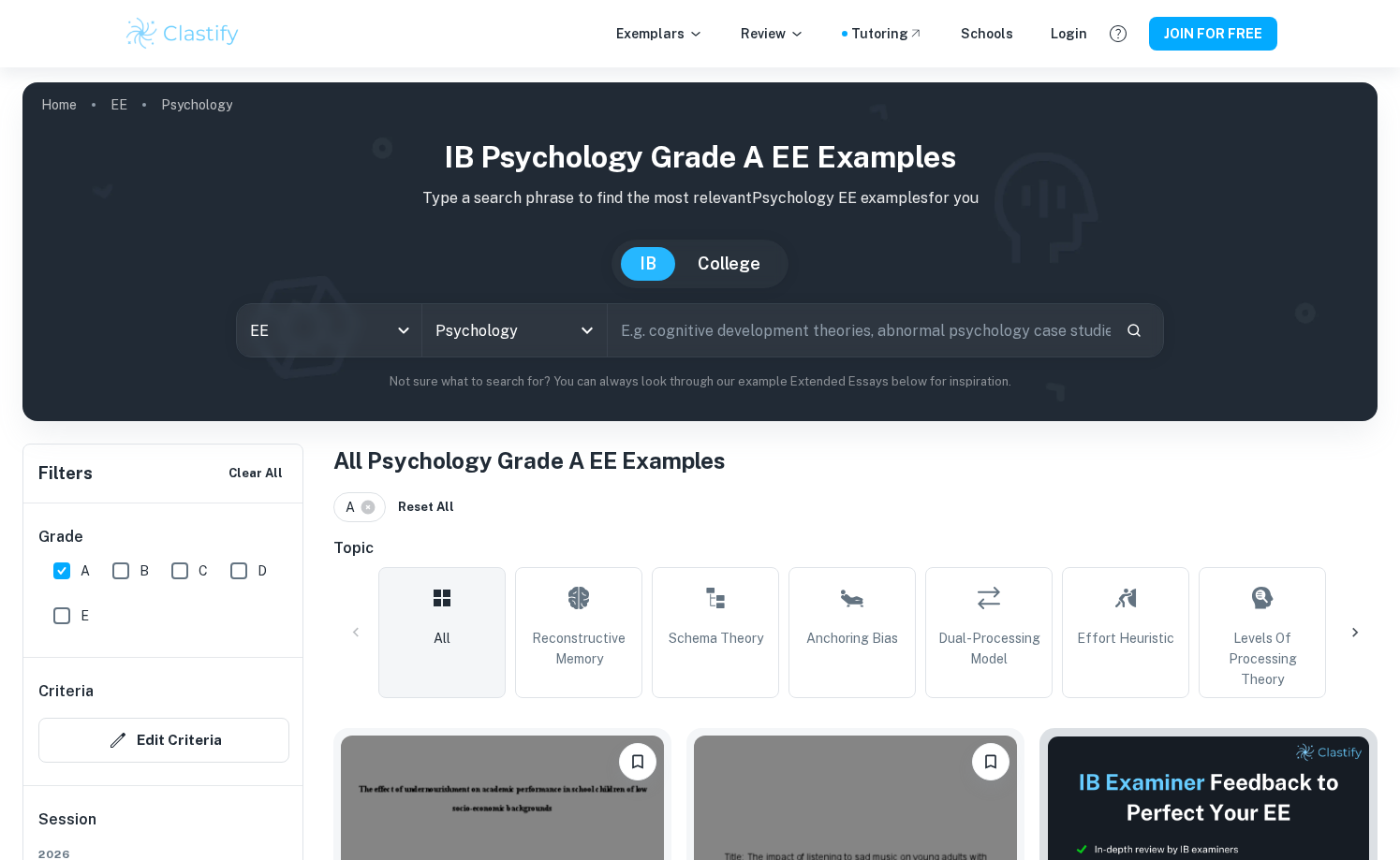
scroll to position [0, 0]
click at [995, 37] on div "Schools" at bounding box center [986, 33] width 52 height 21
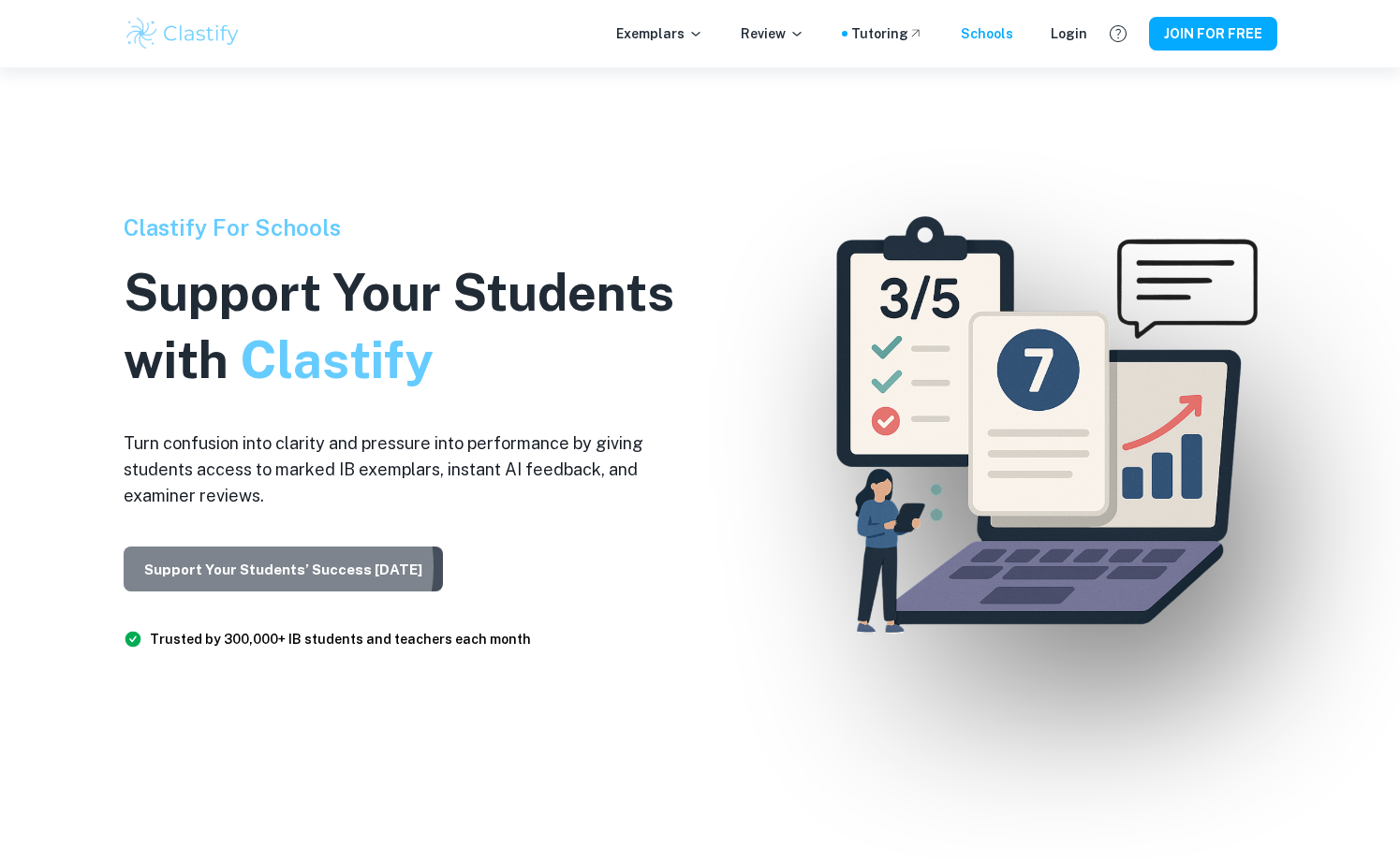
click at [276, 565] on button "Support Your Students’ Success [DATE]" at bounding box center [284, 568] width 320 height 45
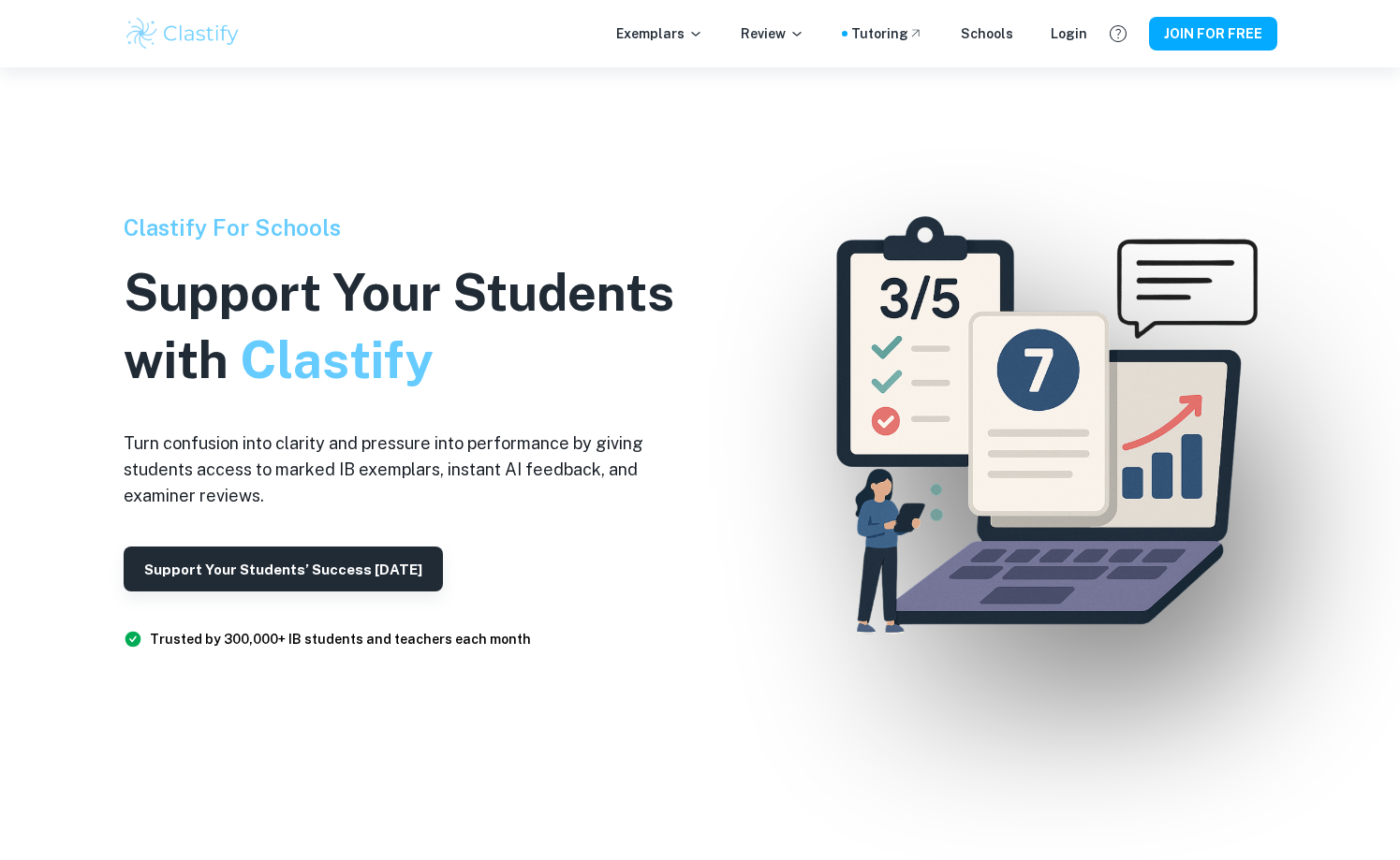
click at [204, 29] on img at bounding box center [183, 33] width 119 height 37
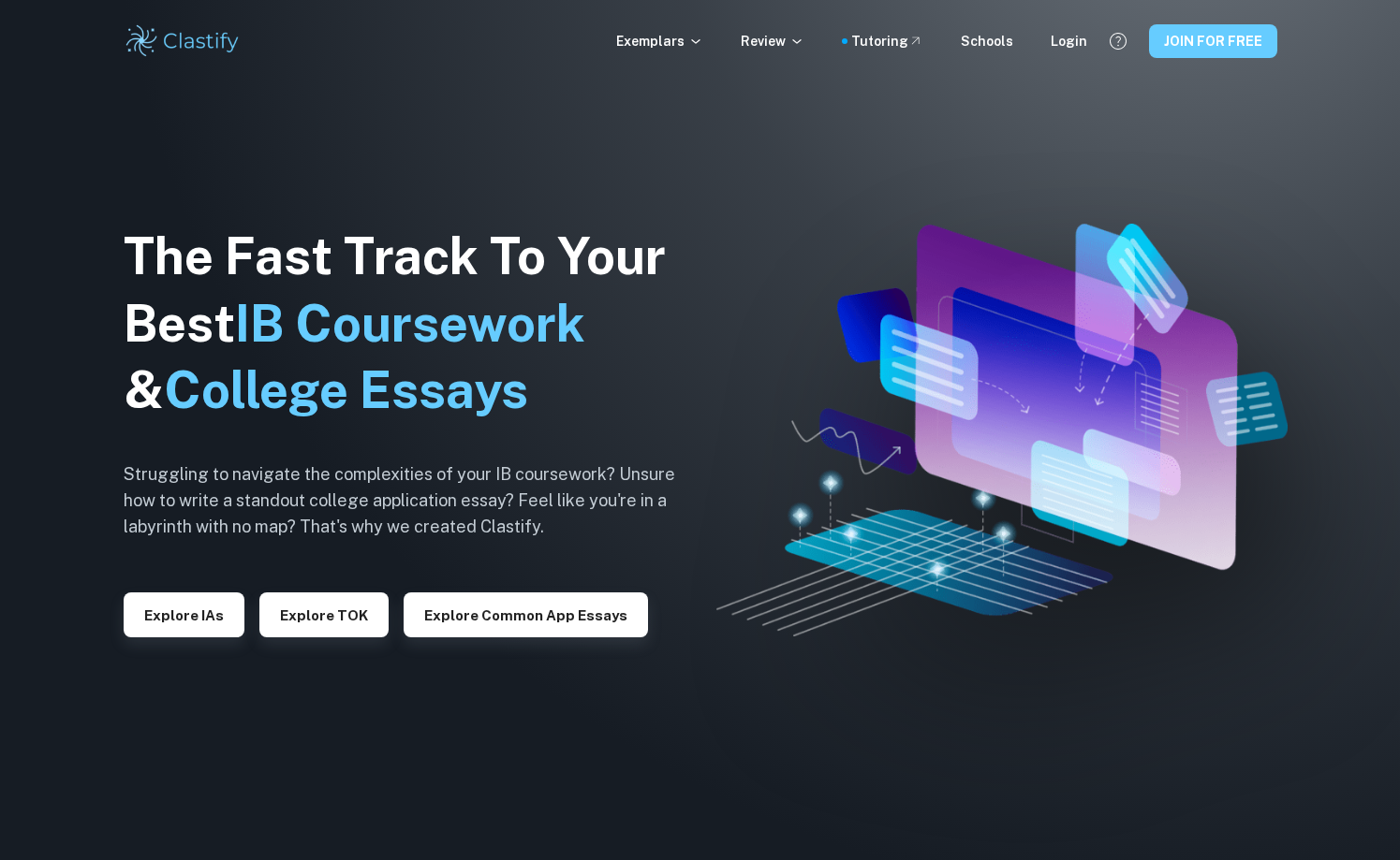
click at [1209, 37] on button "JOIN FOR FREE" at bounding box center [1213, 41] width 128 height 34
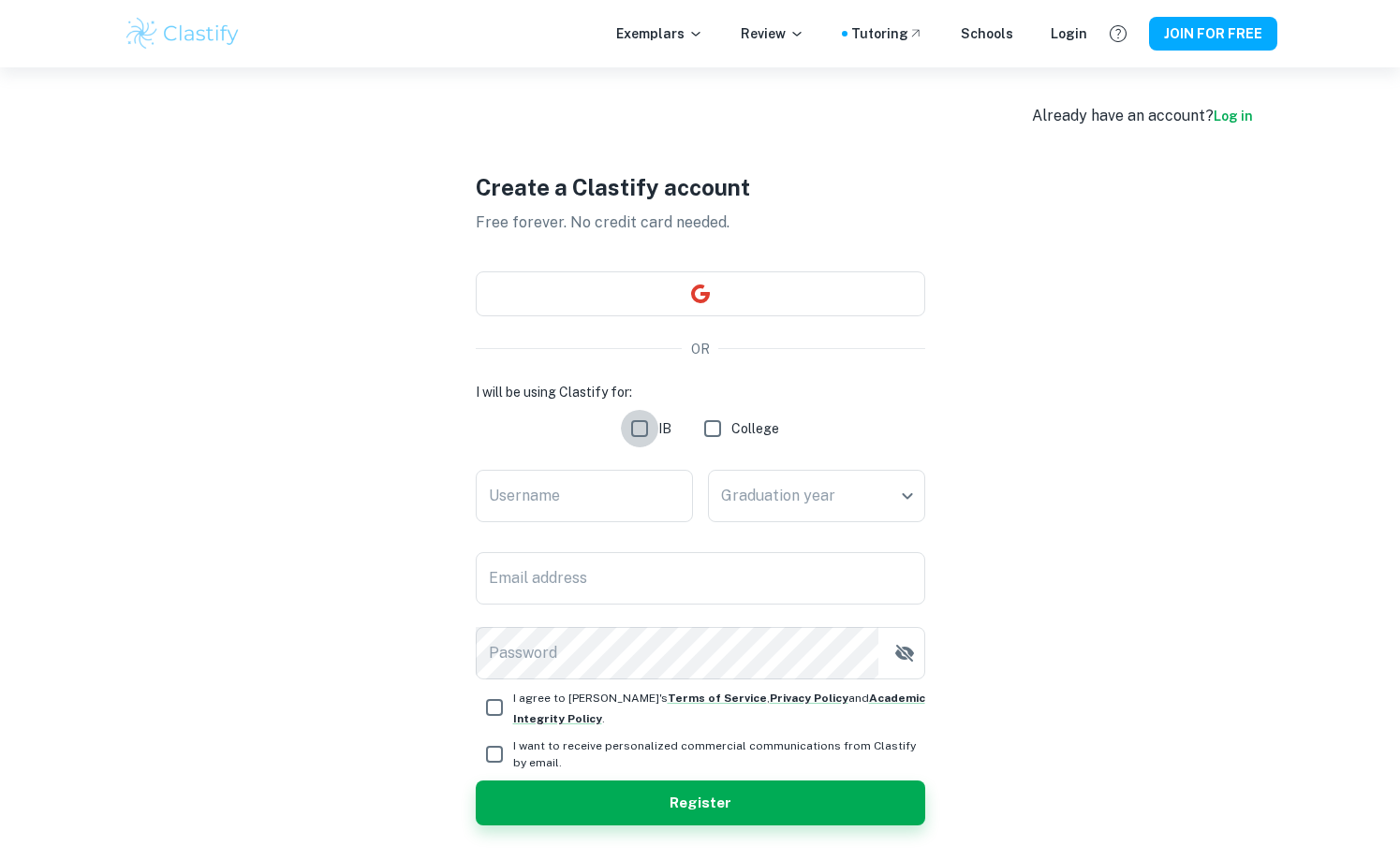
click at [646, 427] on input "IB" at bounding box center [639, 428] width 37 height 37
checkbox input "true"
click at [635, 498] on input "Username" at bounding box center [584, 495] width 217 height 52
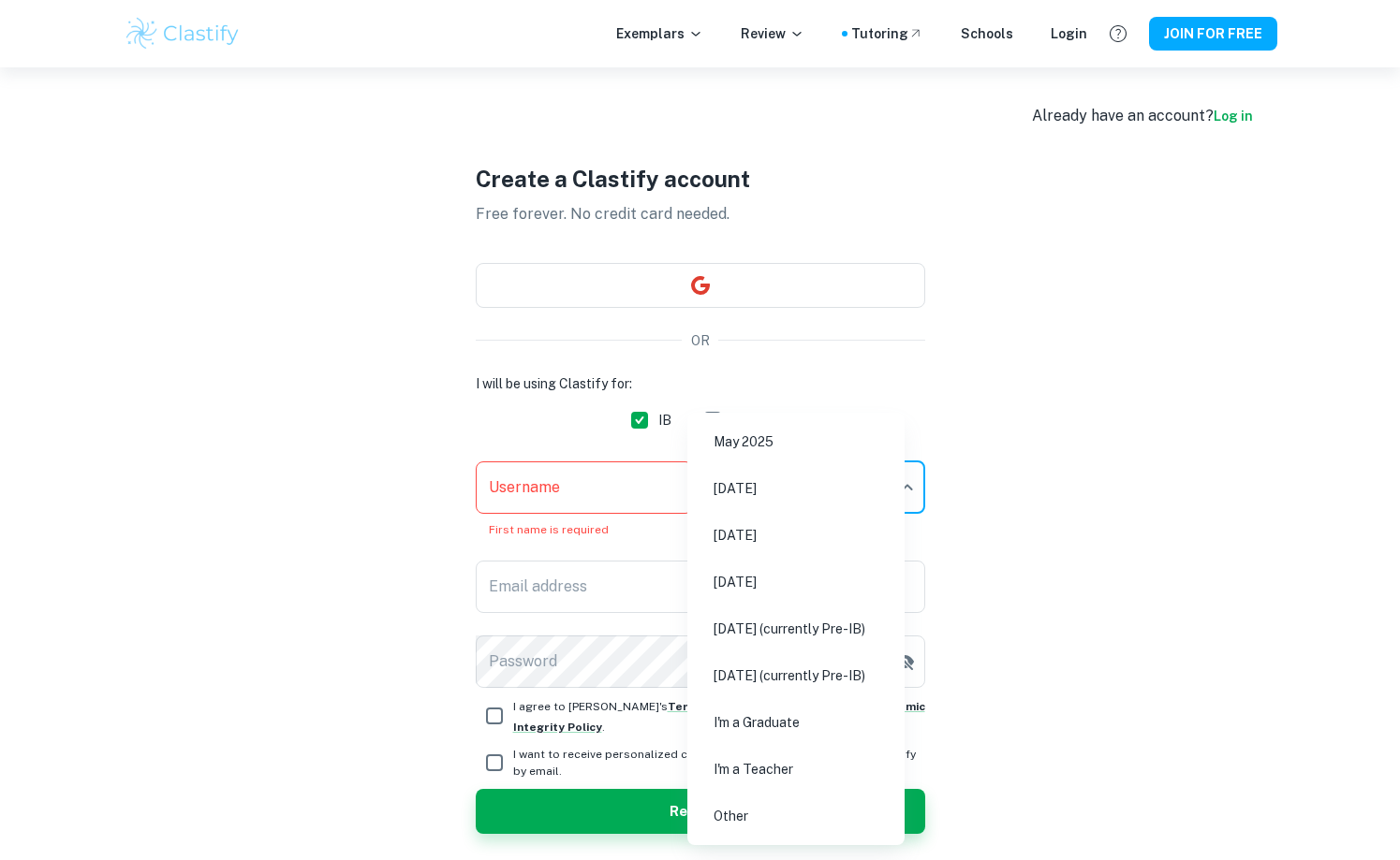
click at [764, 488] on body "We value your privacy We use cookies to enhance your browsing experience, serve…" at bounding box center [700, 496] width 1400 height 860
click at [769, 533] on li "[DATE]" at bounding box center [795, 534] width 202 height 43
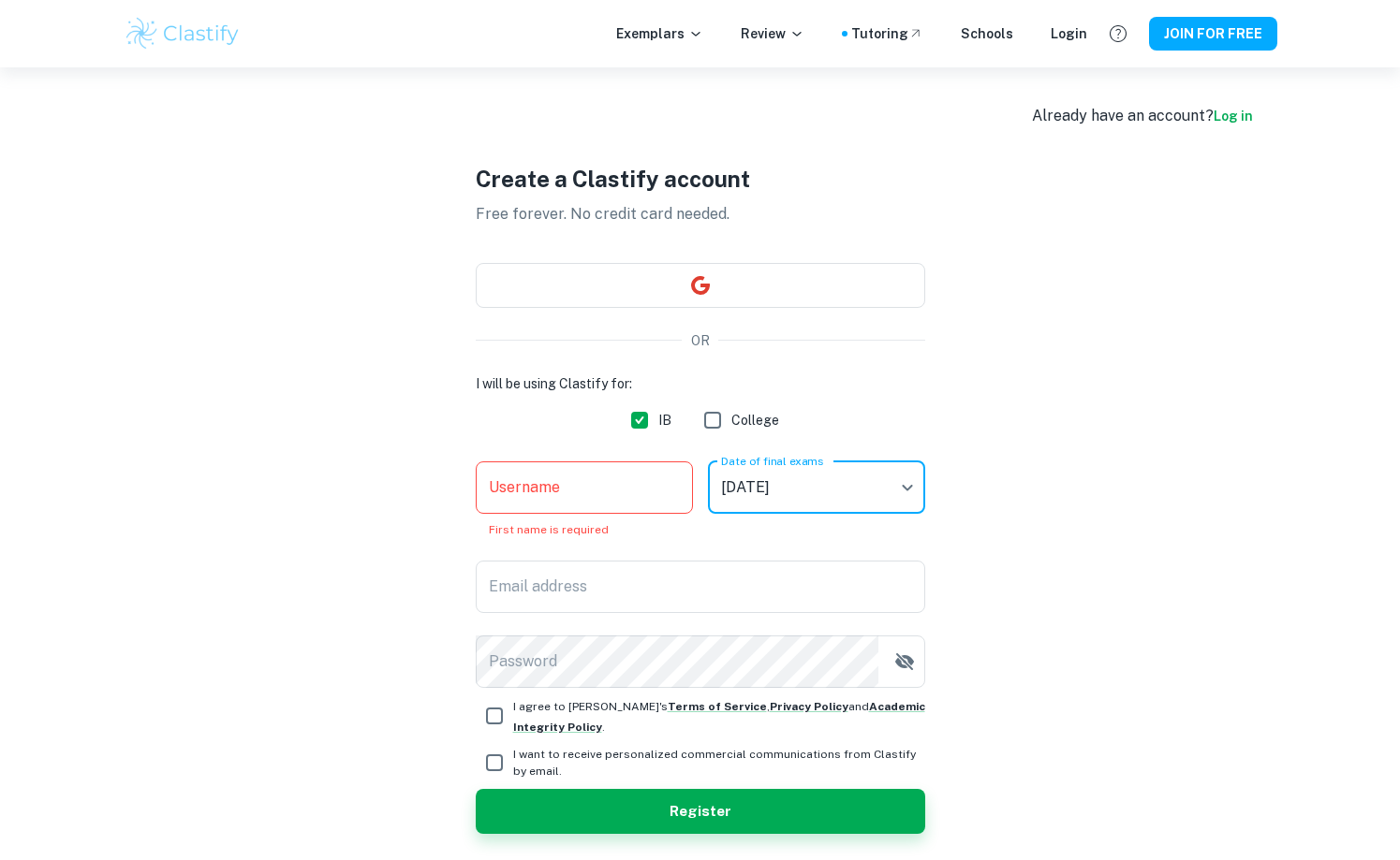
click at [765, 470] on body "We value your privacy We use cookies to enhance your browsing experience, serve…" at bounding box center [700, 496] width 1400 height 860
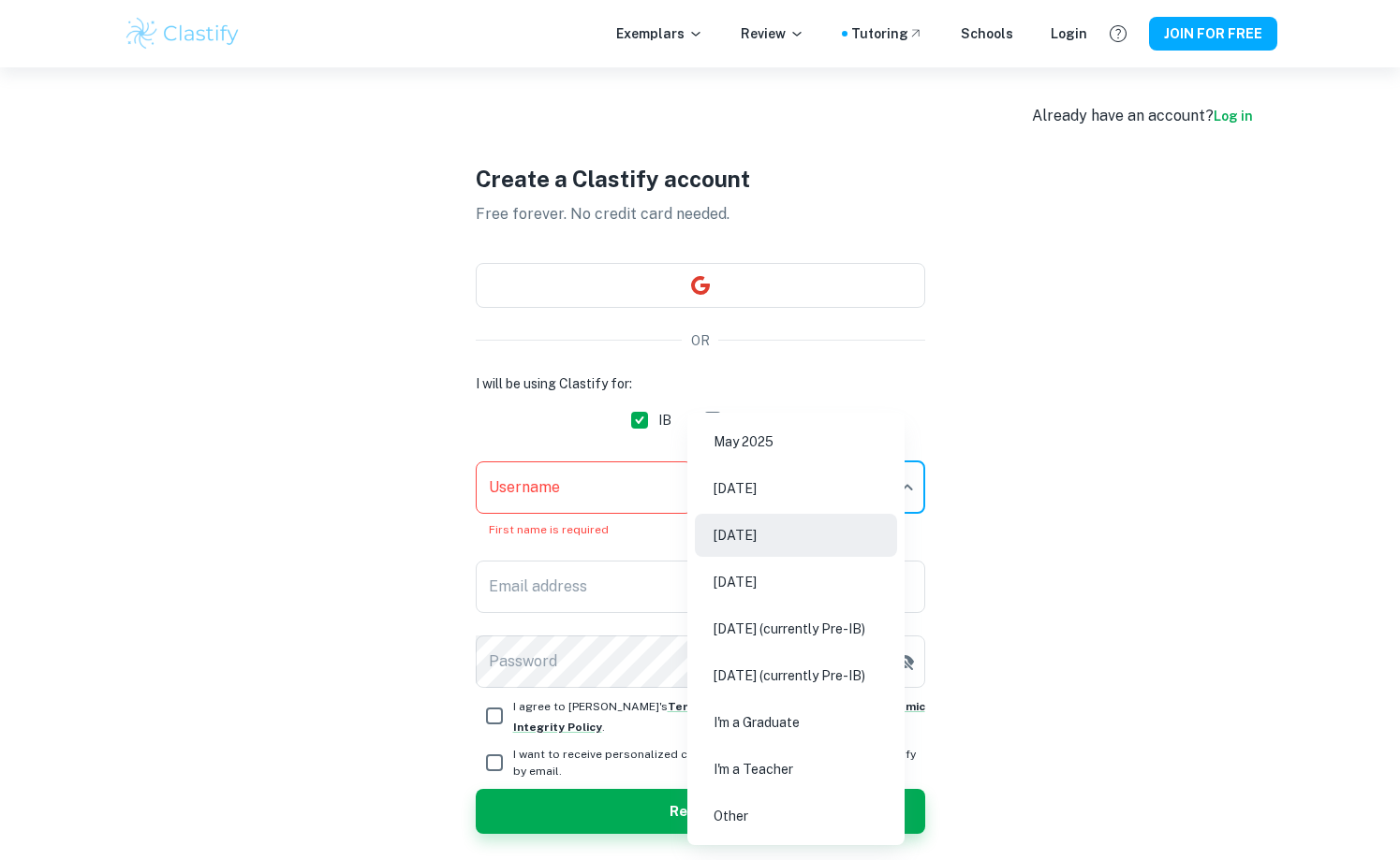
click at [833, 622] on li "[DATE] (currently Pre-IB)" at bounding box center [795, 628] width 202 height 43
type input "M27"
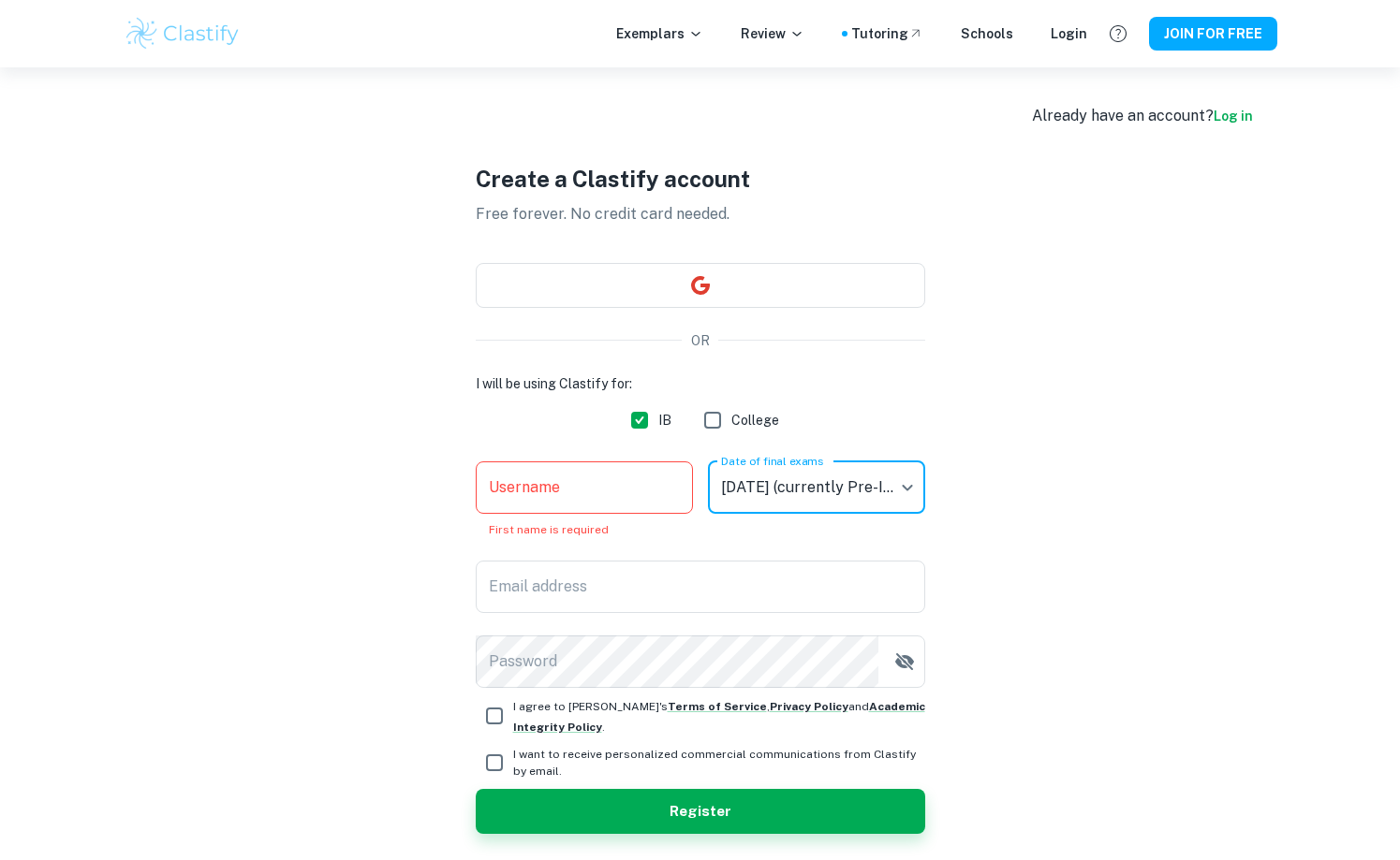
click at [572, 495] on input "Username" at bounding box center [584, 487] width 217 height 52
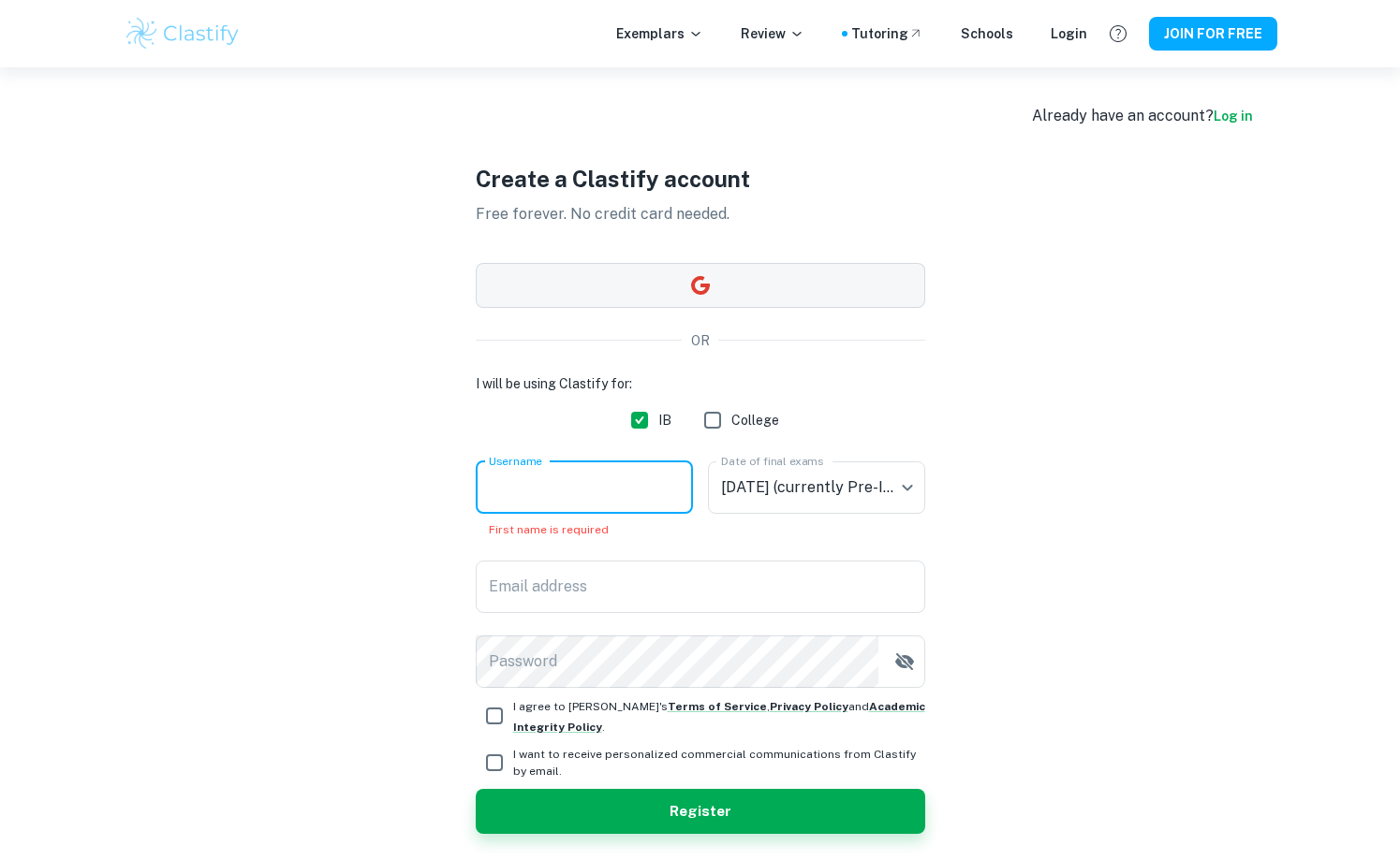
click at [662, 287] on button "button" at bounding box center [700, 285] width 450 height 45
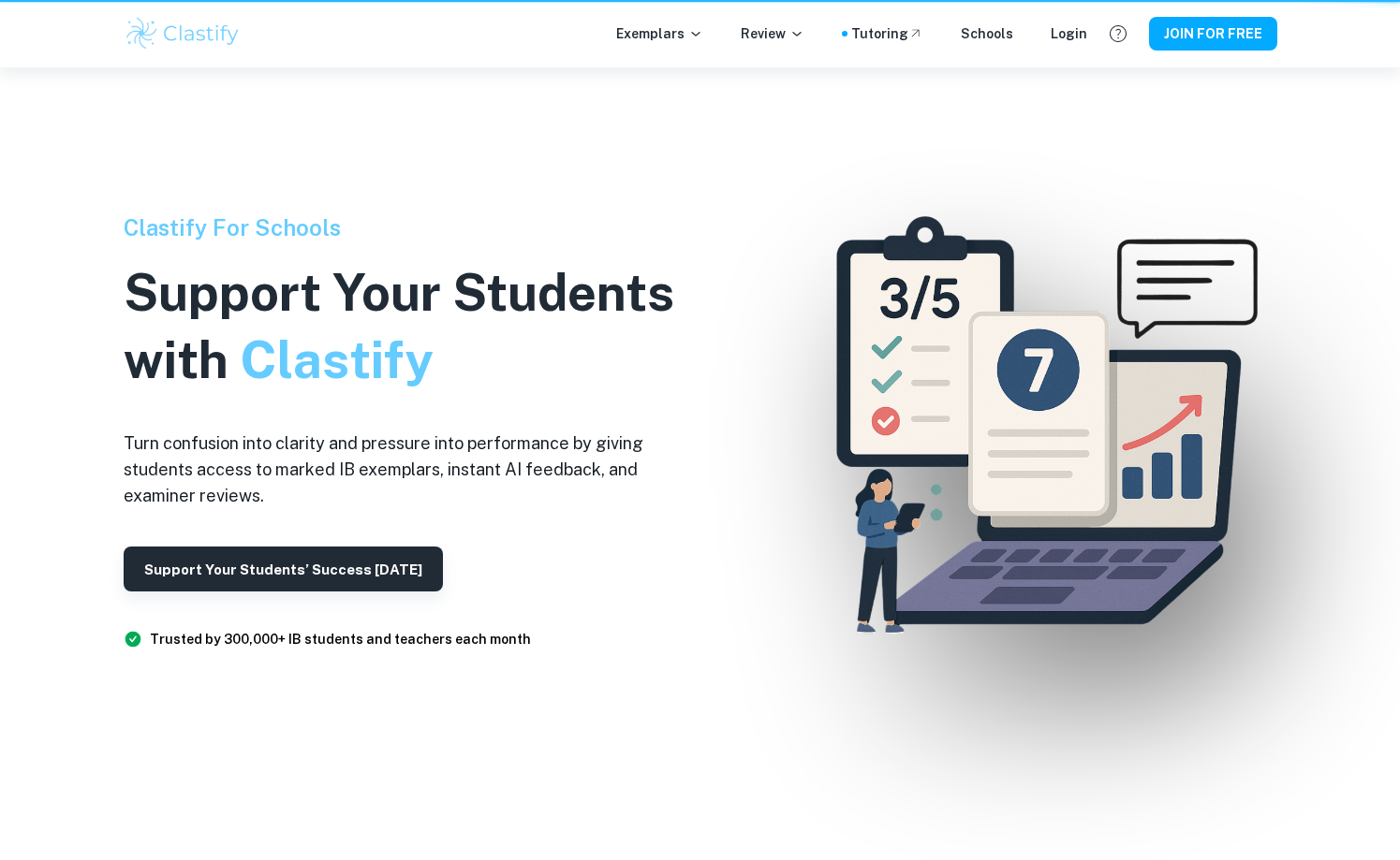
scroll to position [4408, 0]
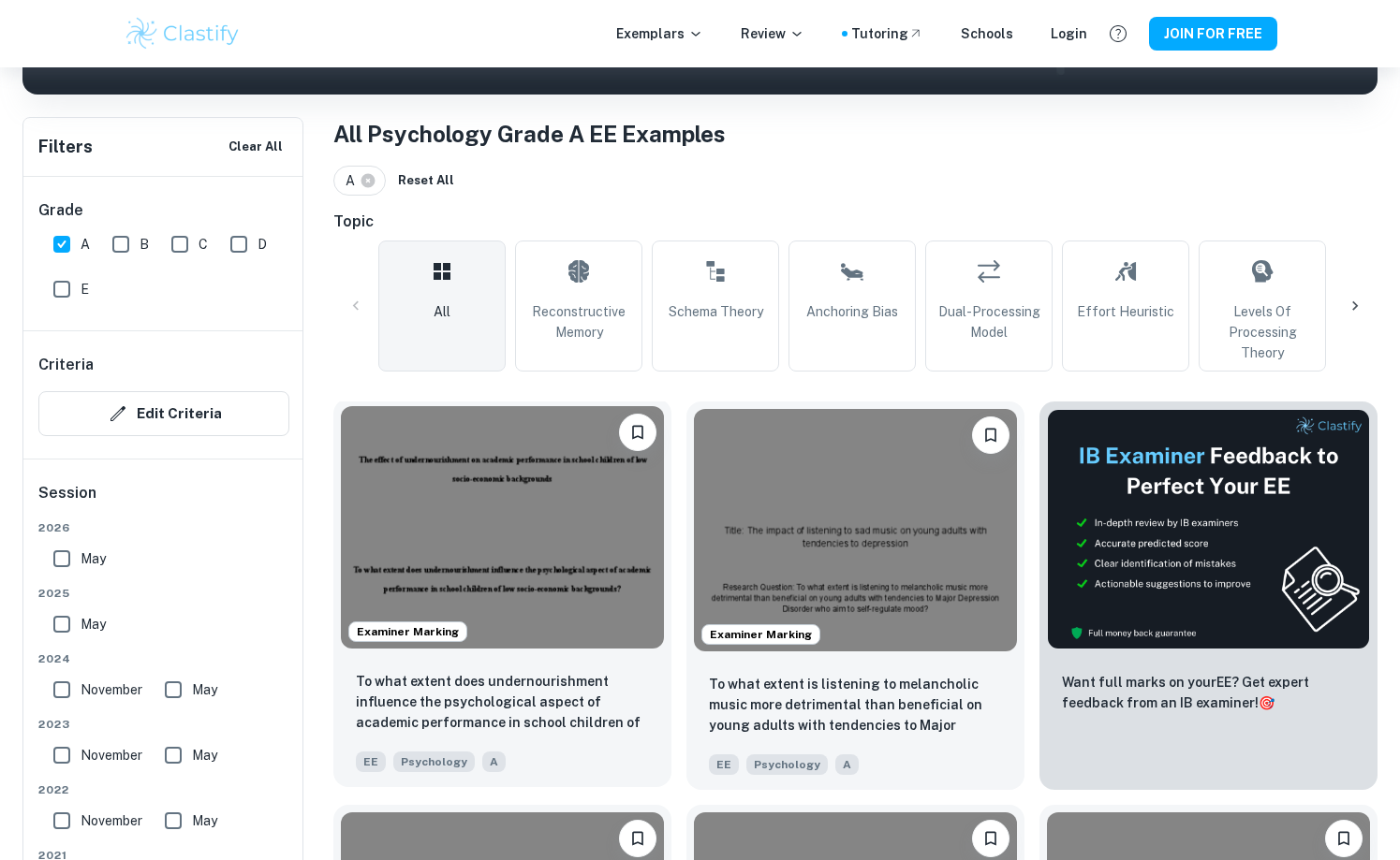
scroll to position [329, 0]
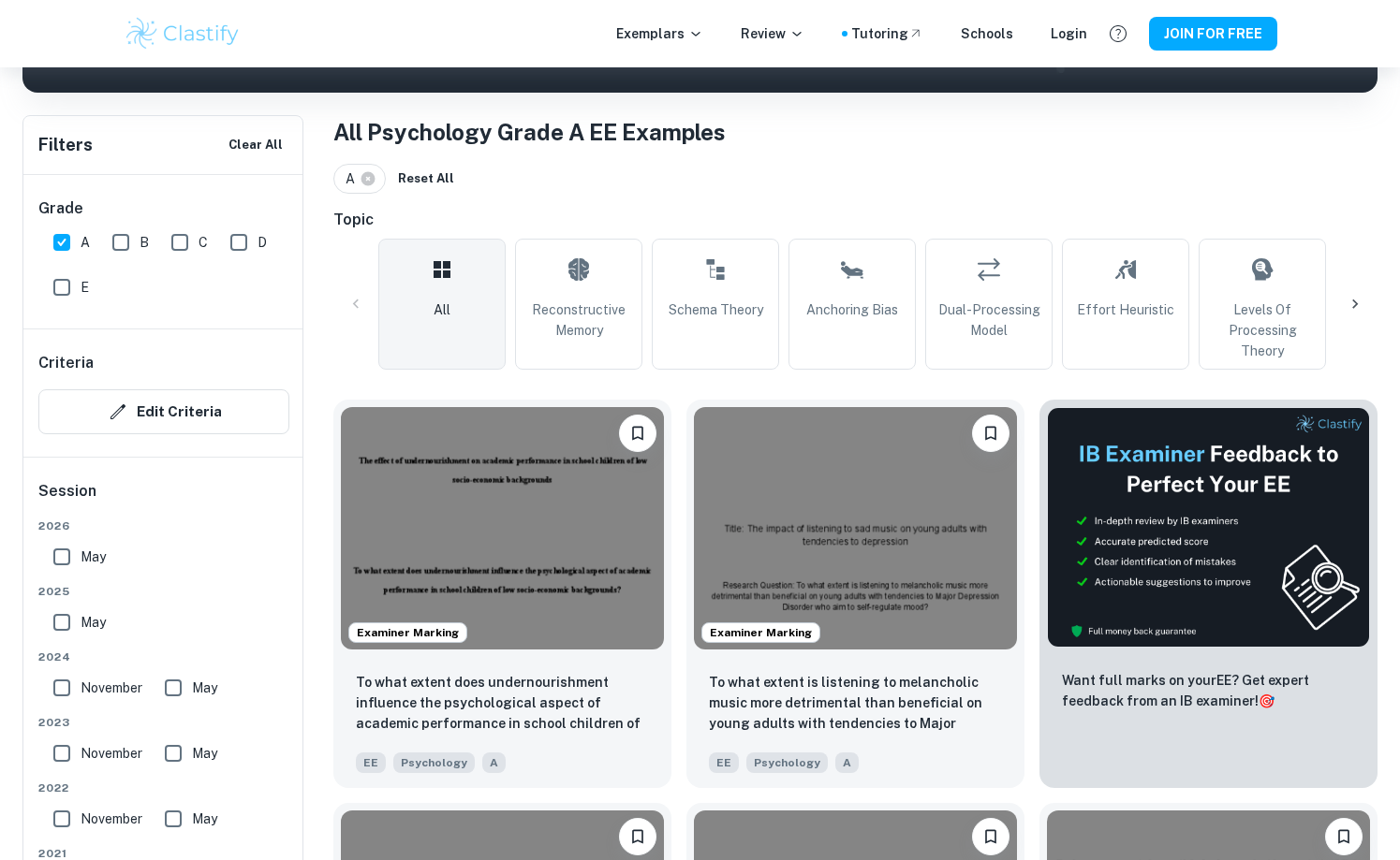
click at [64, 238] on input "A" at bounding box center [61, 242] width 37 height 37
checkbox input "false"
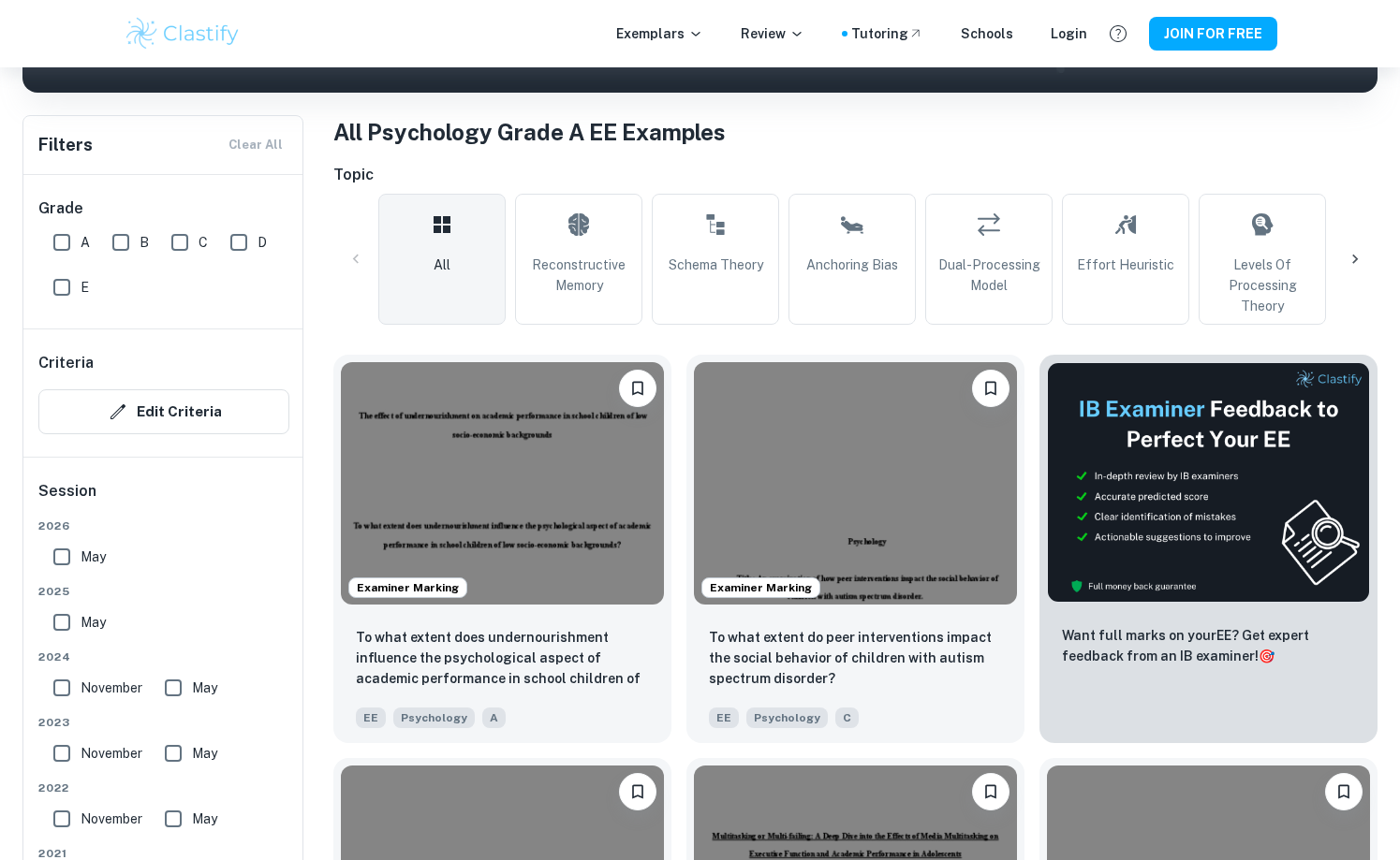
click at [67, 287] on input "E" at bounding box center [61, 287] width 37 height 37
checkbox input "true"
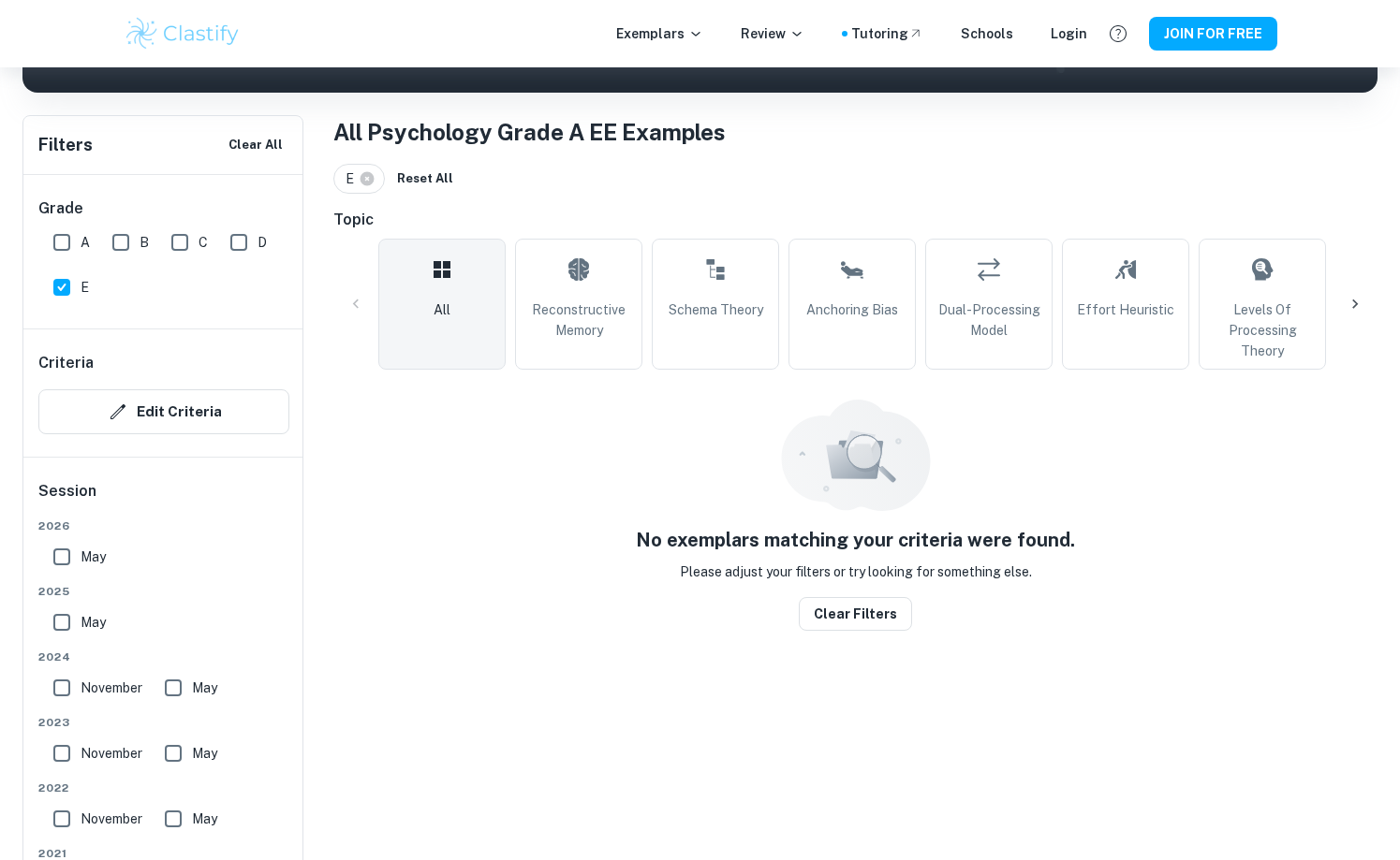
click at [238, 246] on input "D" at bounding box center [238, 242] width 37 height 37
checkbox input "true"
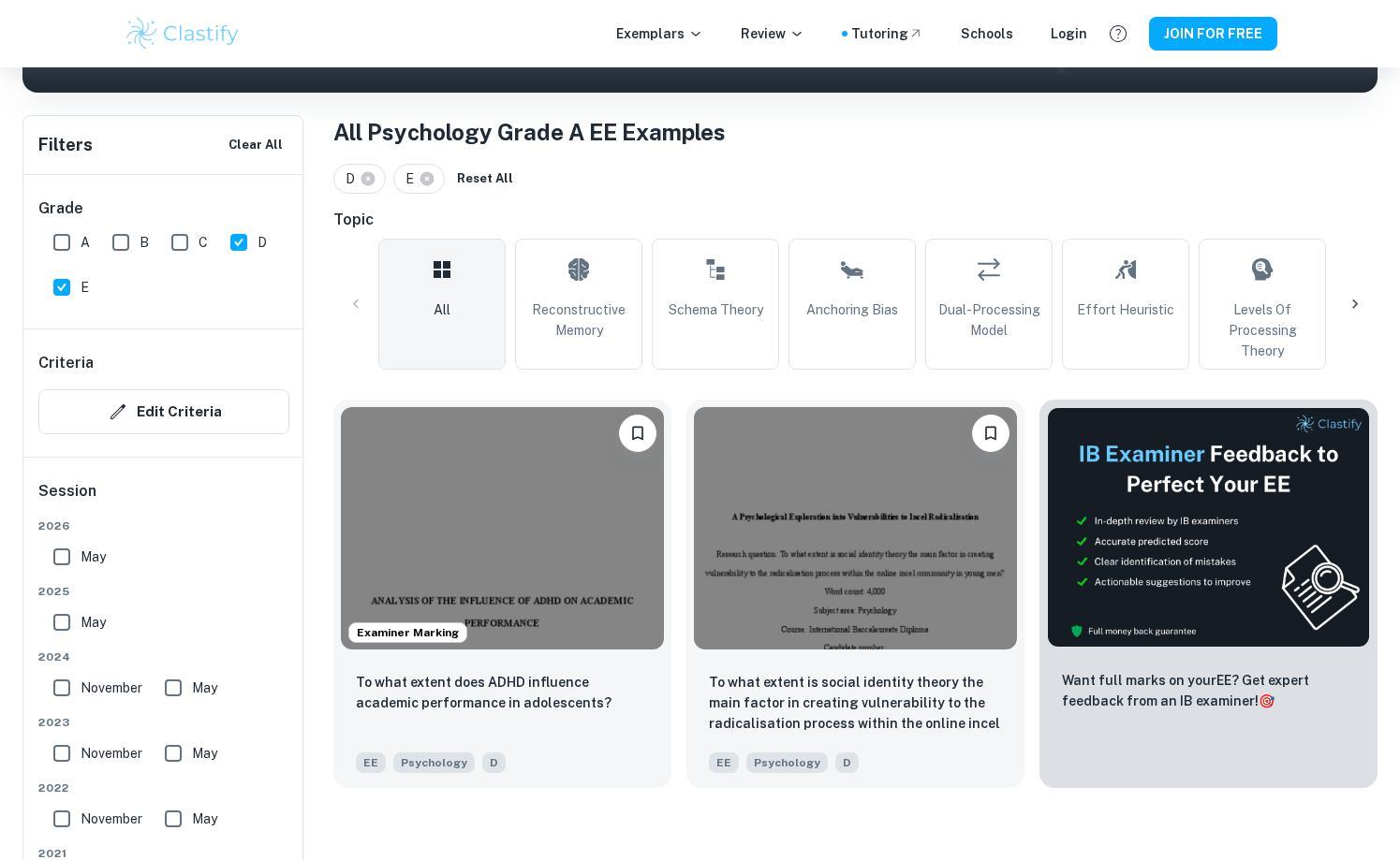
click at [57, 283] on input "E" at bounding box center [61, 287] width 37 height 37
checkbox input "false"
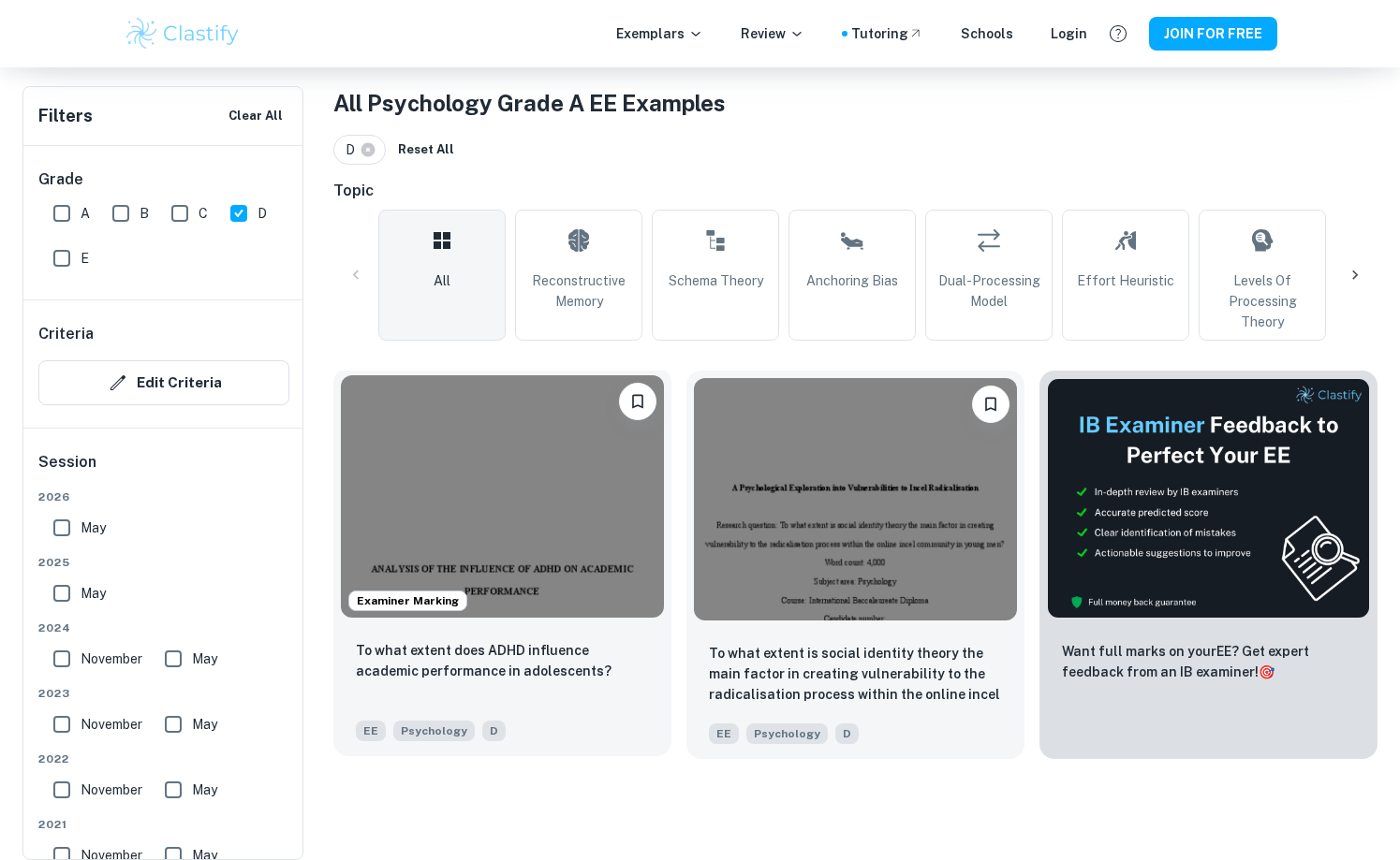
scroll to position [358, 0]
click at [593, 659] on p "To what extent does ADHD influence academic performance in adolescents?" at bounding box center [502, 660] width 293 height 41
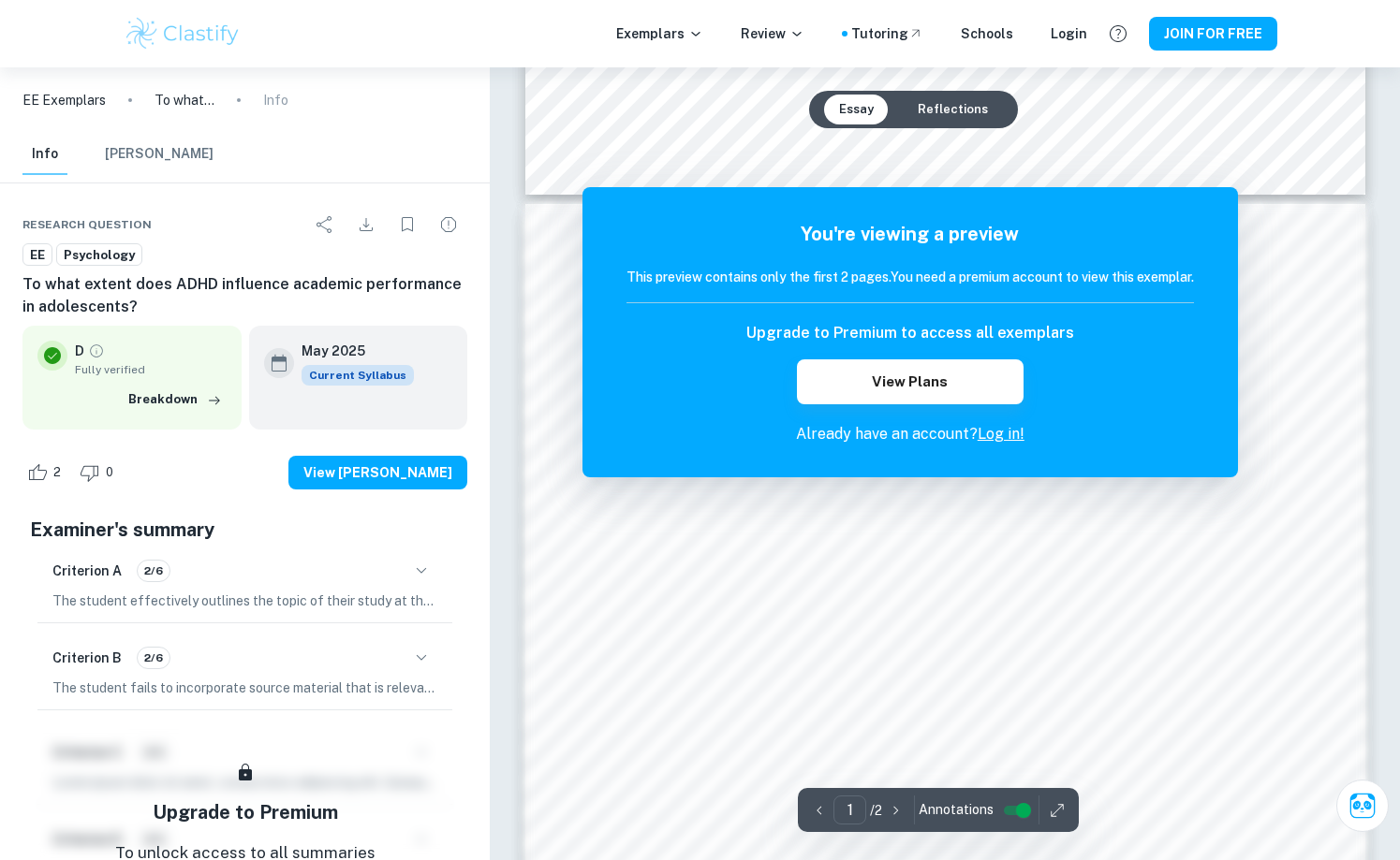
scroll to position [1075, 0]
click at [891, 377] on button "View Plans" at bounding box center [909, 382] width 227 height 45
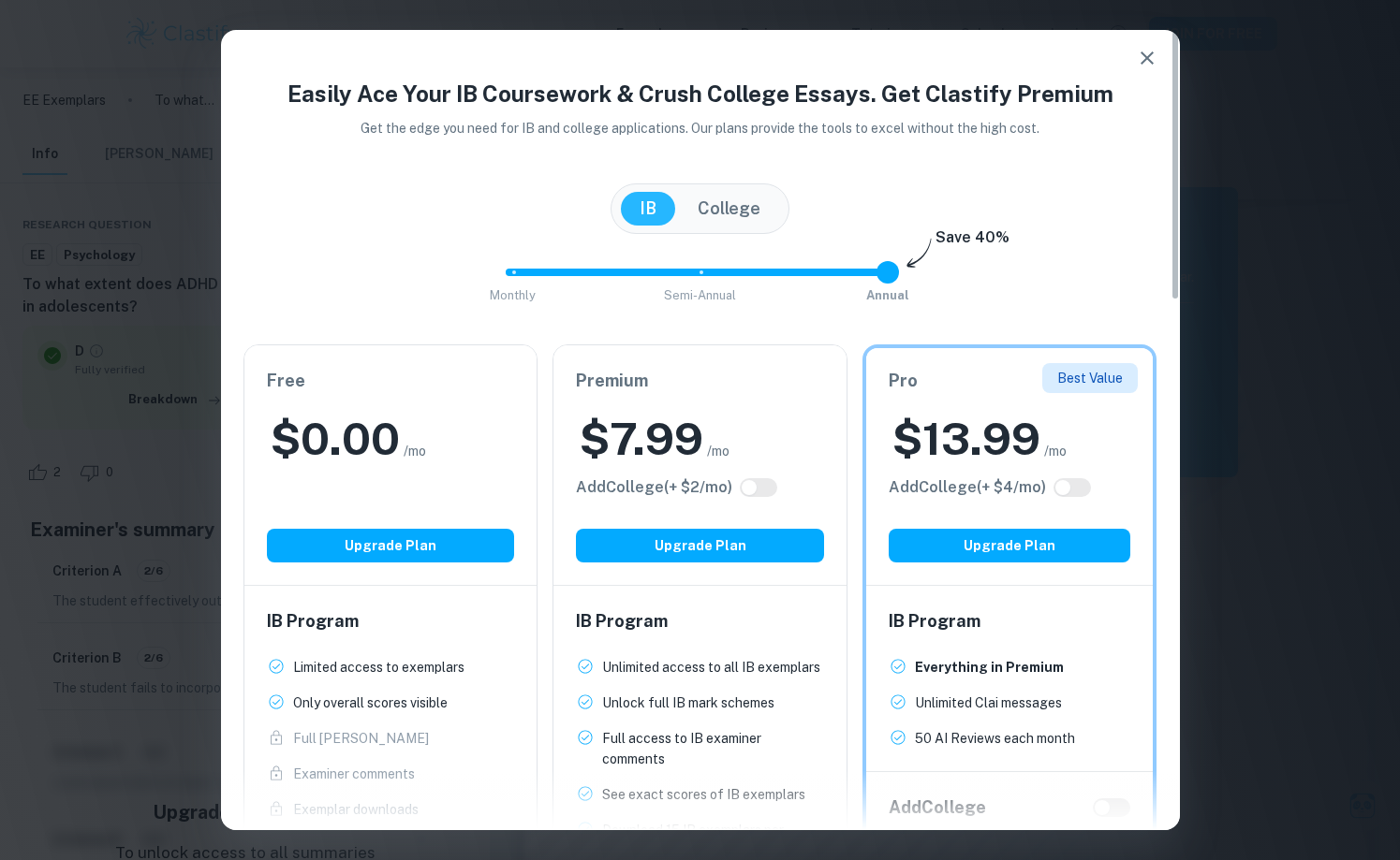
scroll to position [0, 0]
click at [1140, 59] on icon "button" at bounding box center [1147, 58] width 22 height 22
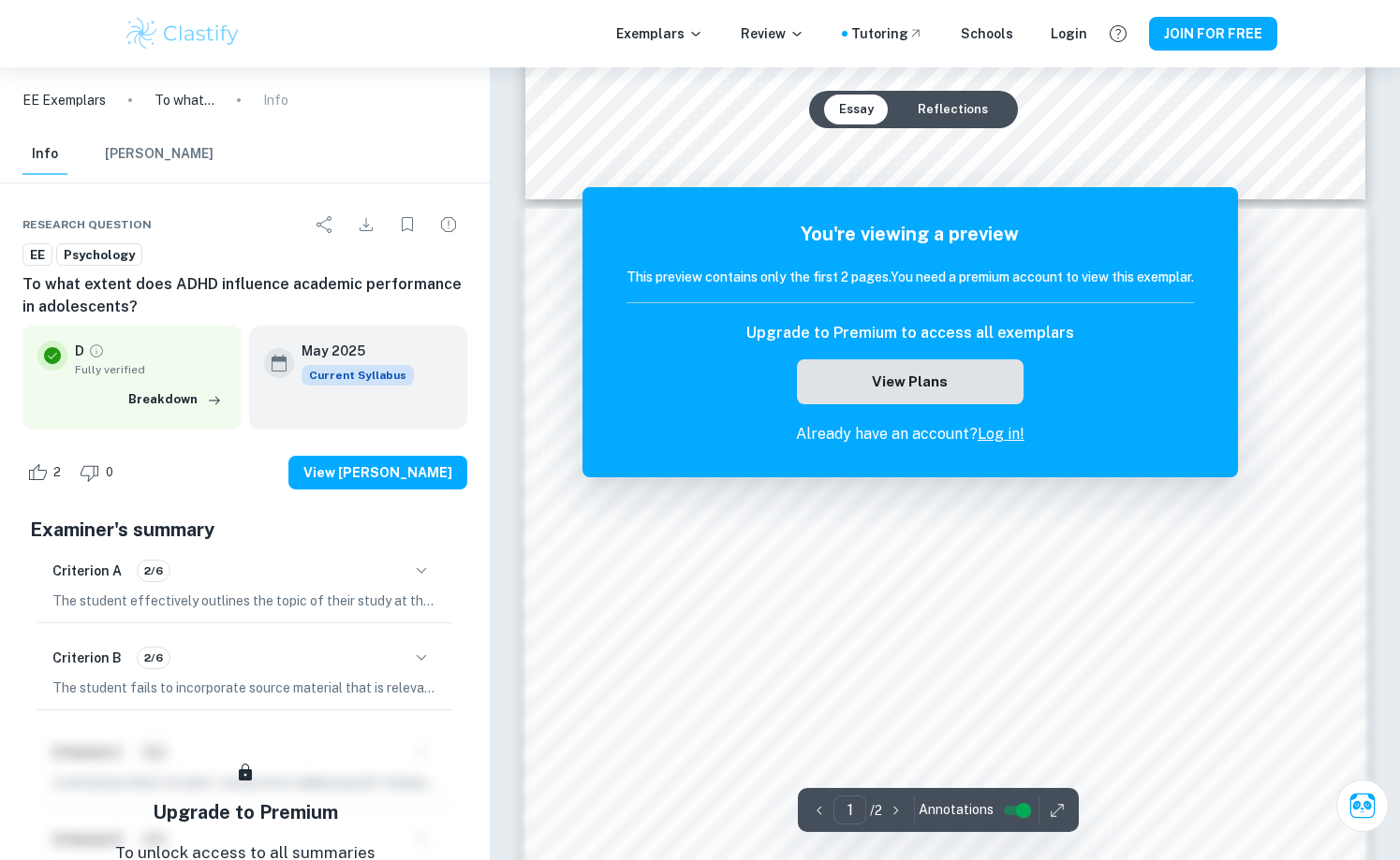
click at [906, 374] on button "View Plans" at bounding box center [909, 382] width 227 height 45
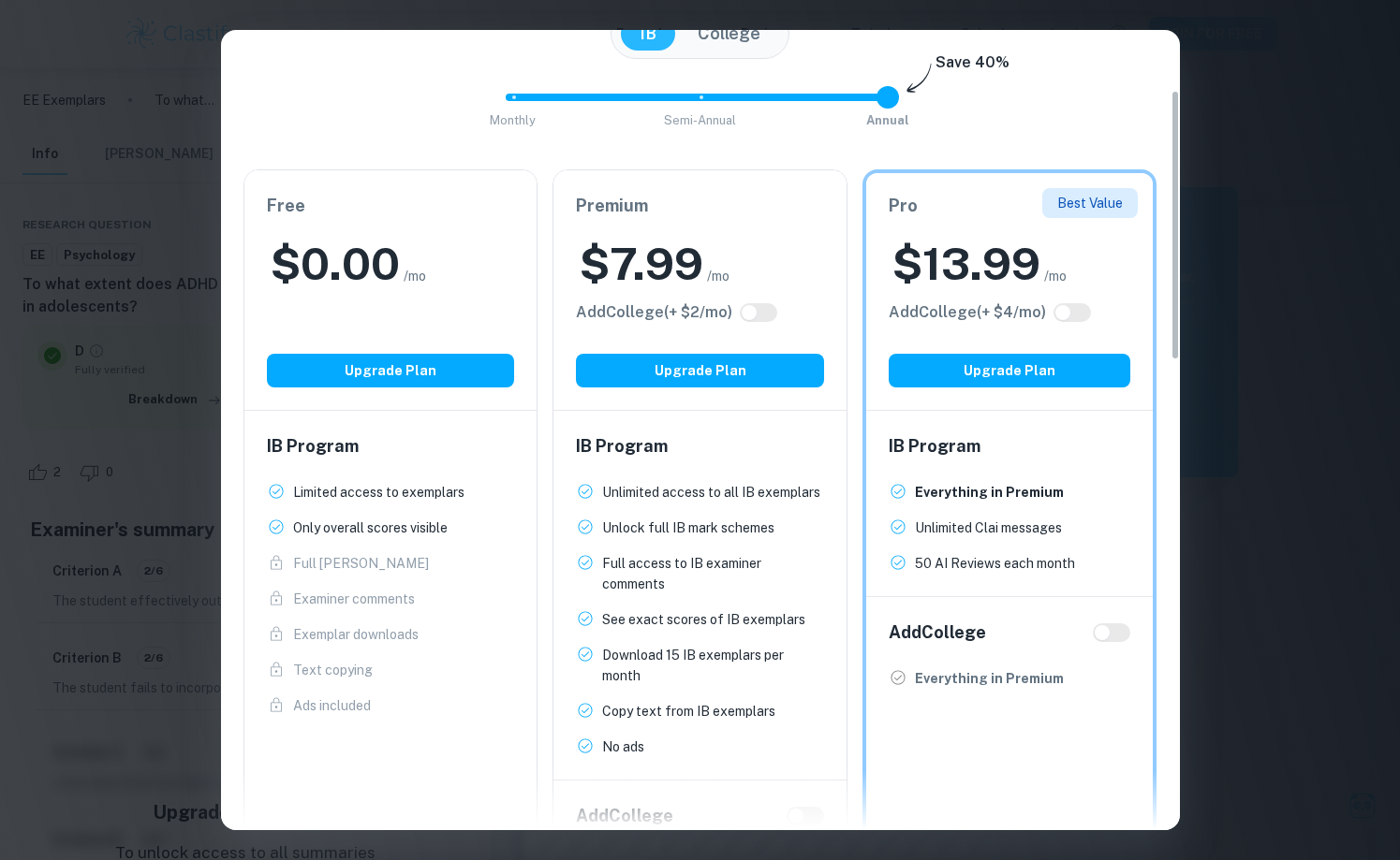
scroll to position [178, 0]
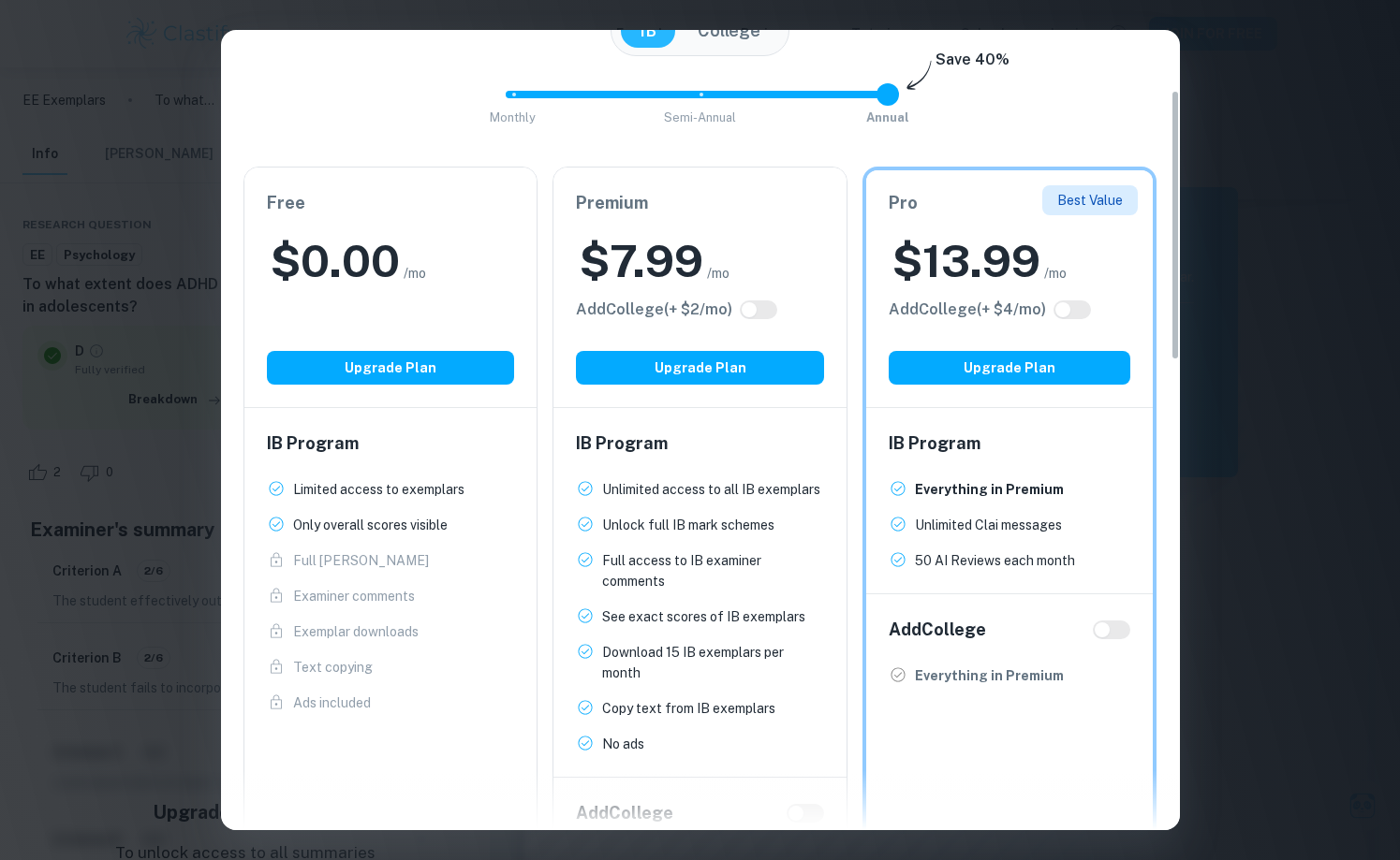
click at [659, 260] on h2 "$ 7.99" at bounding box center [642, 261] width 124 height 60
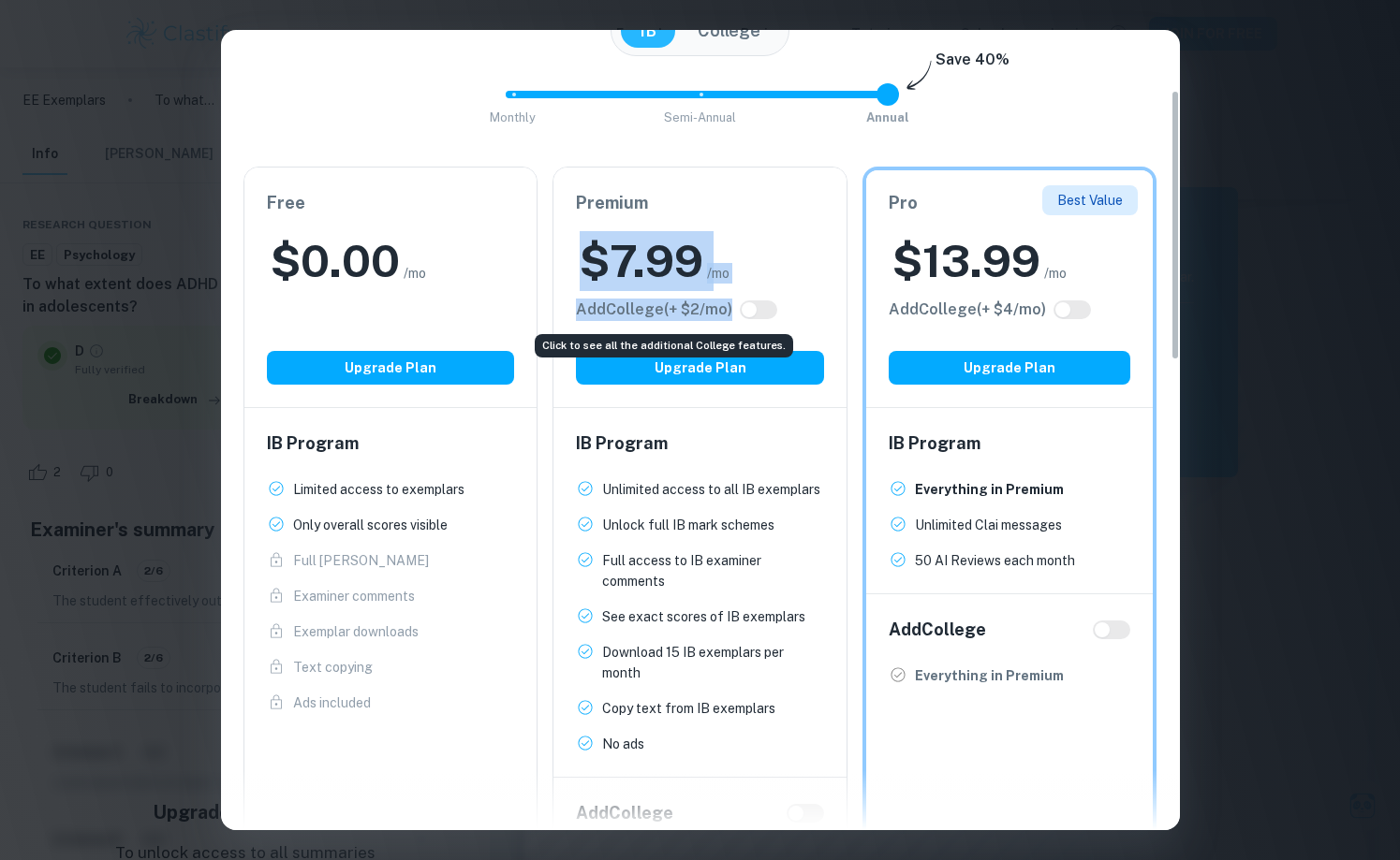
drag, startPoint x: 659, startPoint y: 260, endPoint x: 659, endPoint y: 317, distance: 57.0
click at [659, 318] on div "Premium $ 7.99 /mo Add College (+ $ 2 /mo) Upgrade Plan" at bounding box center [700, 288] width 293 height 240
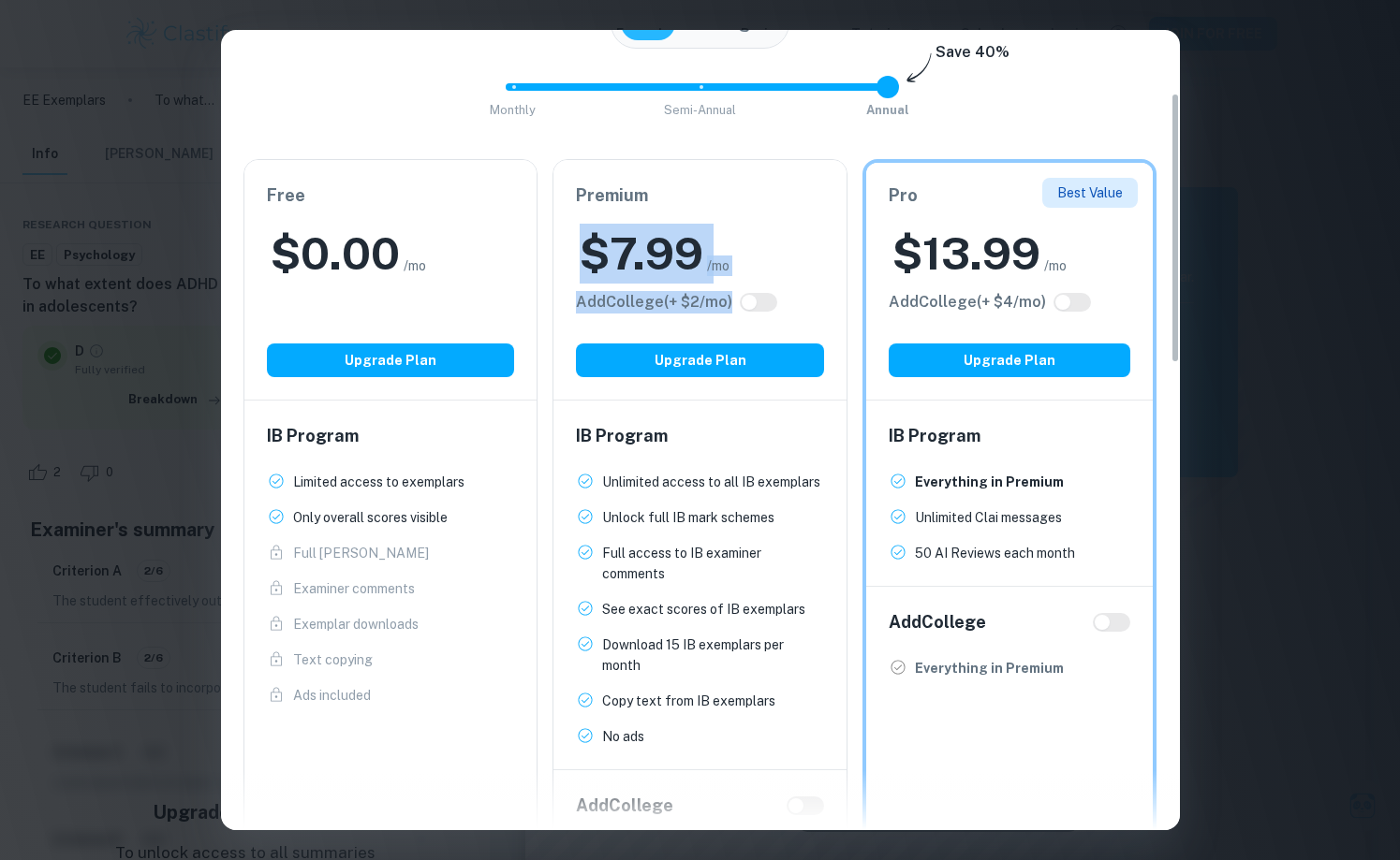
scroll to position [0, 0]
click at [1219, 90] on div "Easily Ace Your IB Coursework & Crush College Essays. Get Clastify Premium Get …" at bounding box center [700, 430] width 1400 height 860
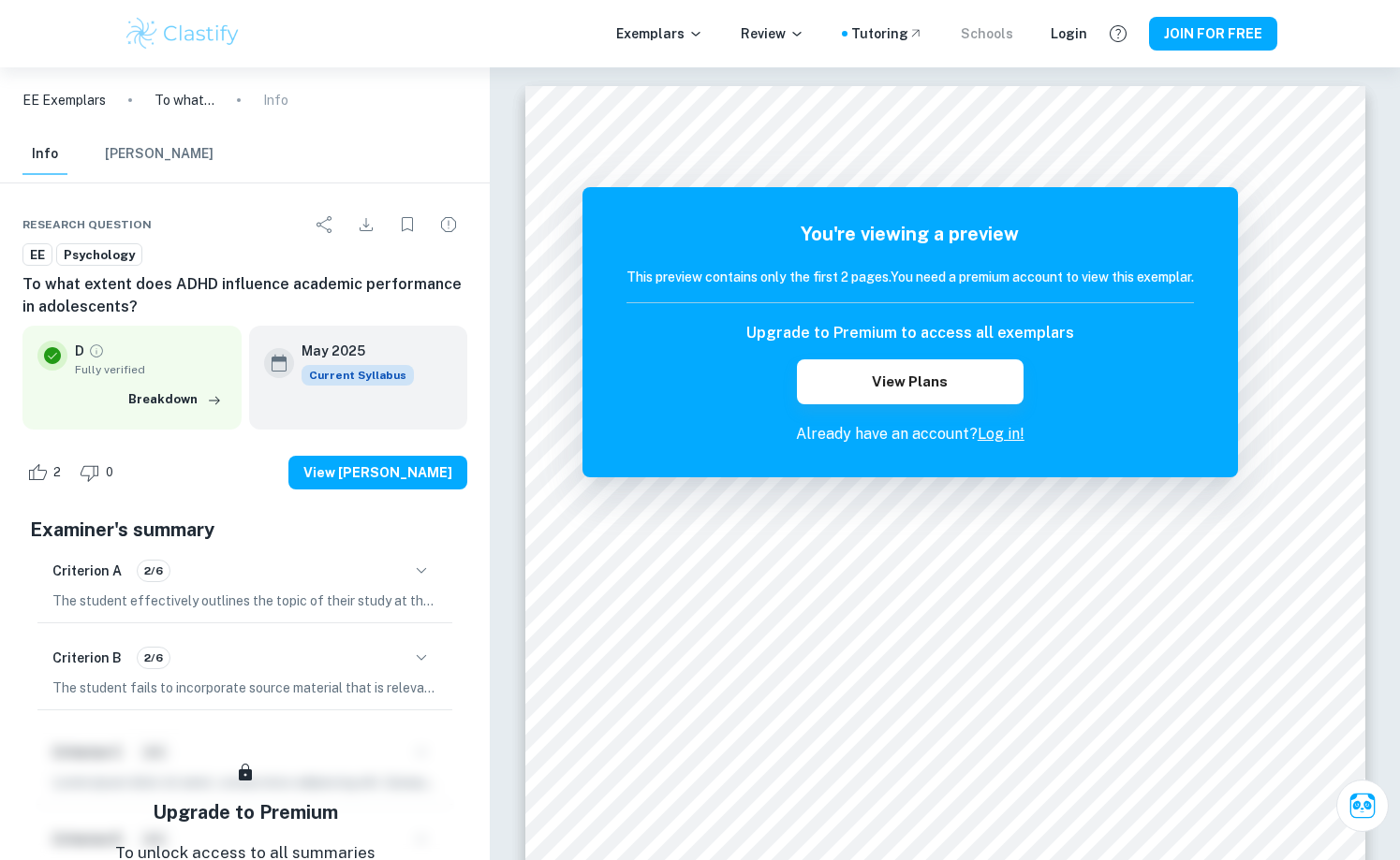
click at [1003, 23] on div "Schools" at bounding box center [986, 33] width 52 height 21
